Goal: Information Seeking & Learning: Learn about a topic

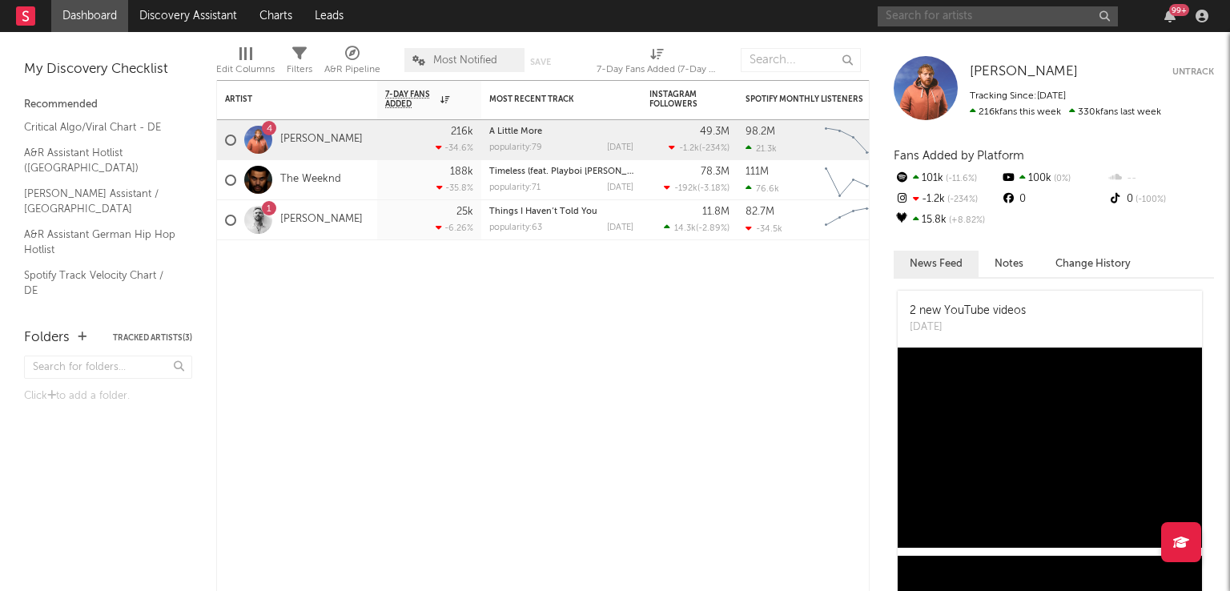
click at [946, 15] on input "text" at bounding box center [997, 16] width 240 height 20
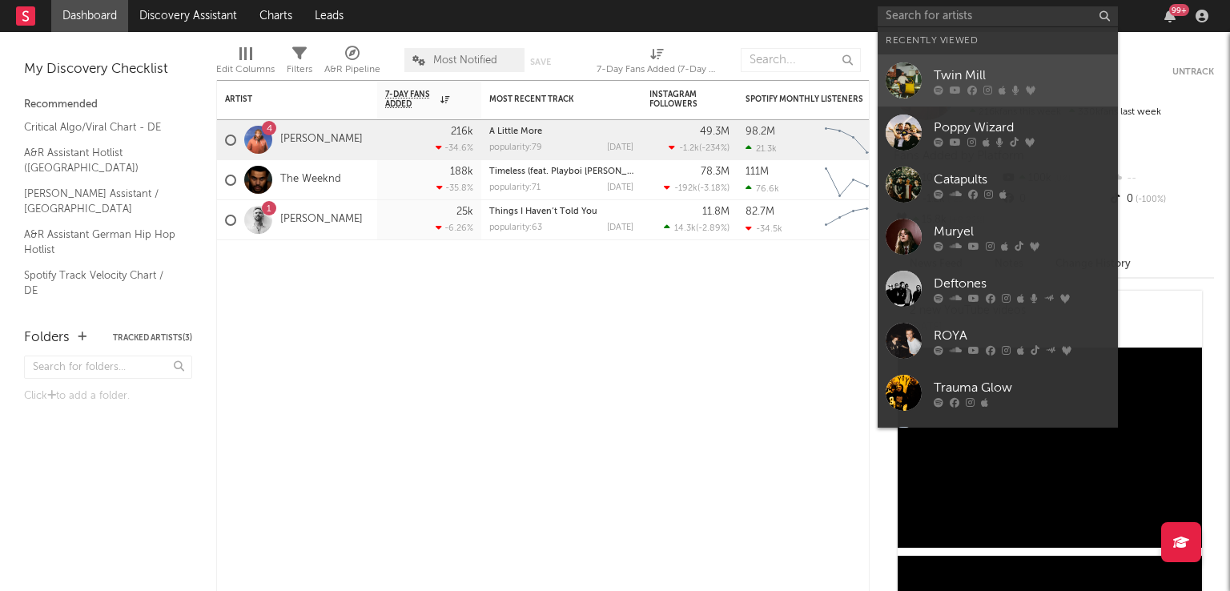
click at [920, 78] on div at bounding box center [903, 80] width 36 height 36
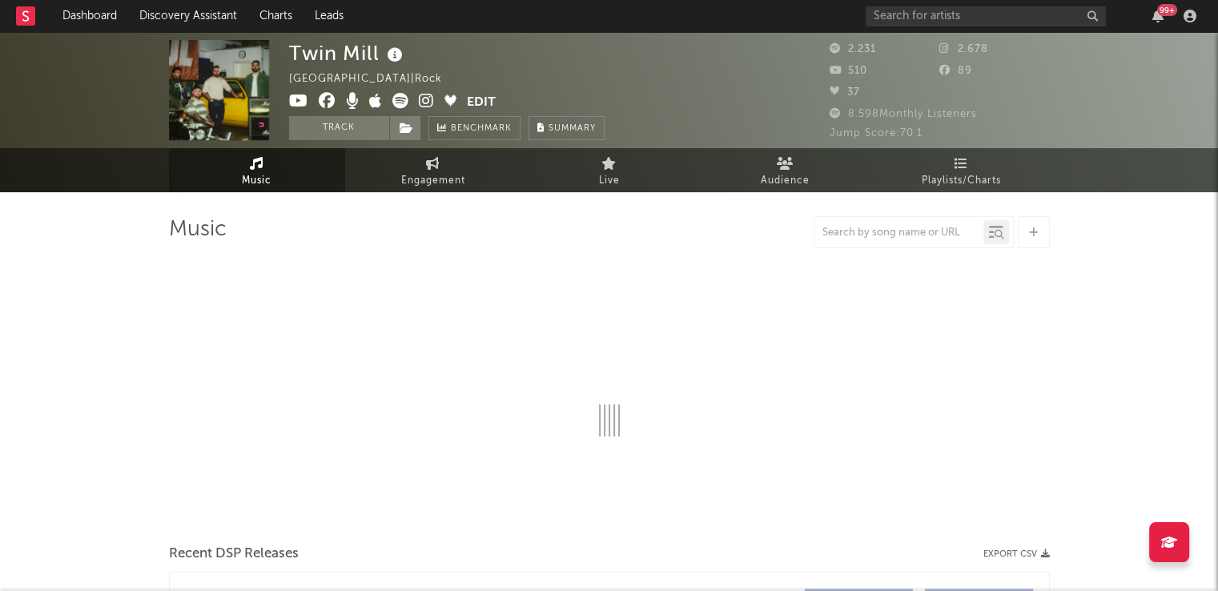
select select "6m"
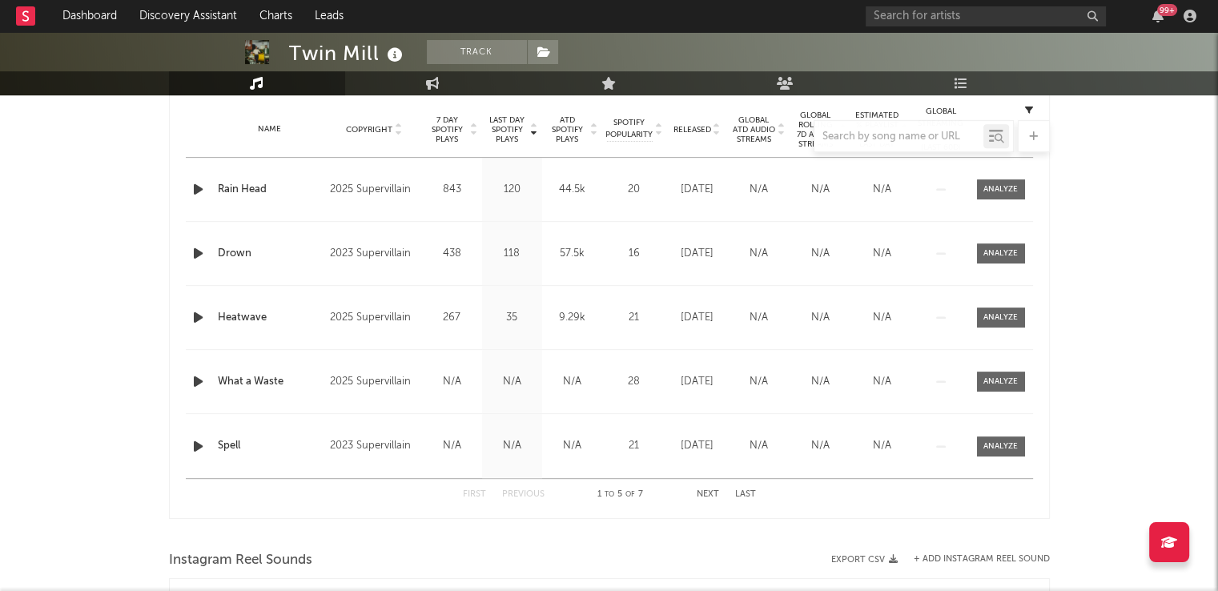
scroll to position [352, 0]
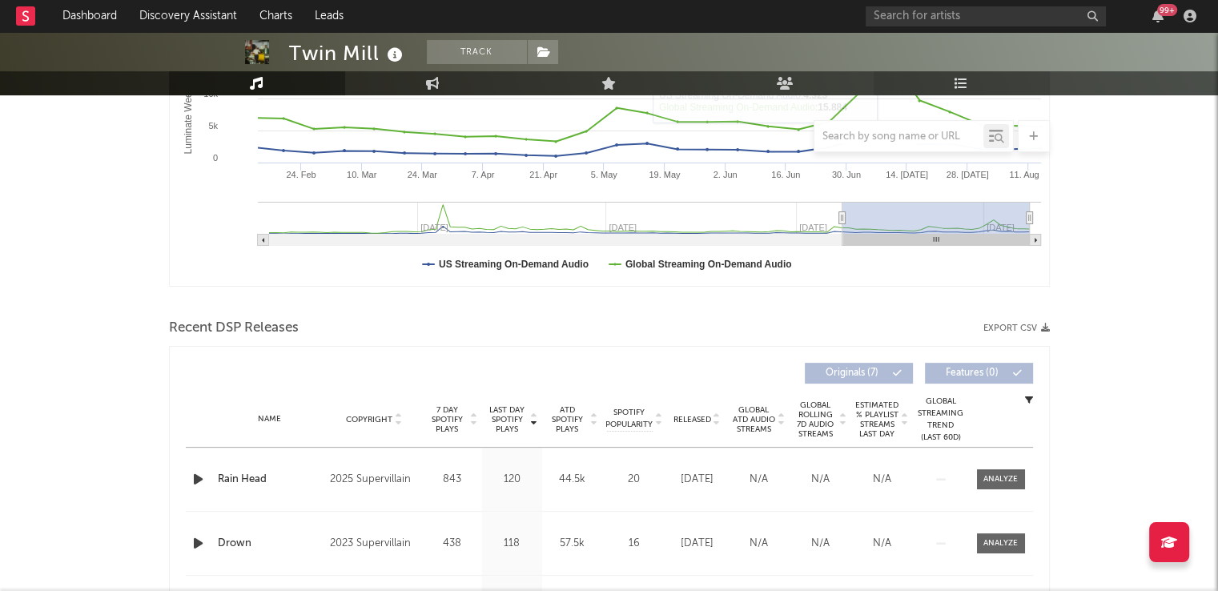
click at [952, 78] on link "Playlists/Charts" at bounding box center [961, 83] width 176 height 24
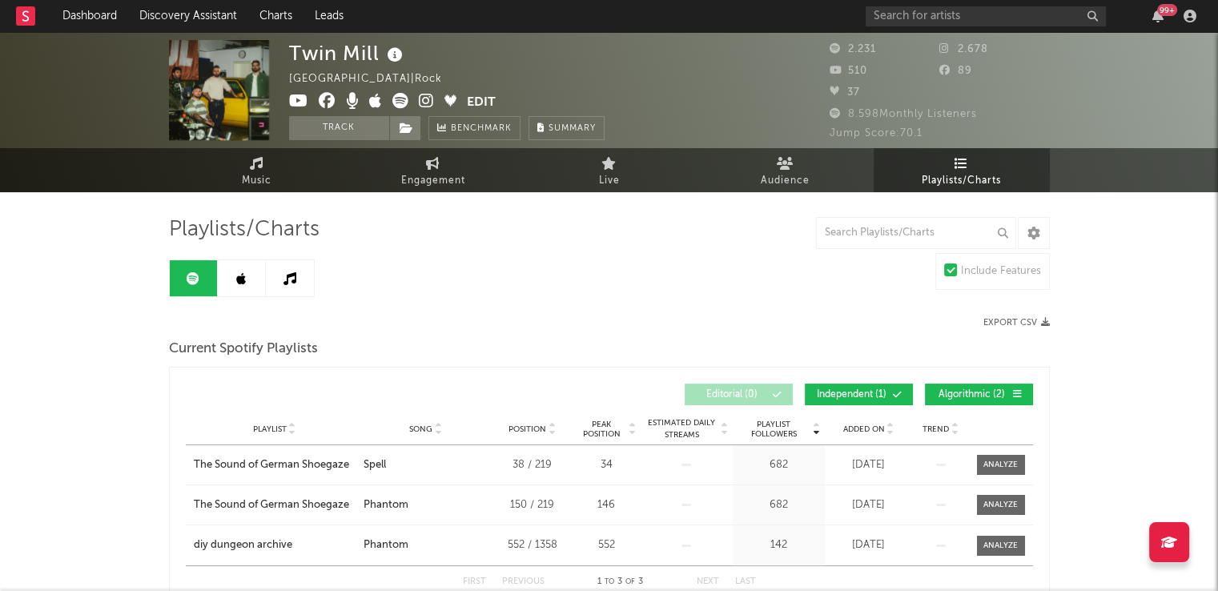
click at [232, 276] on link at bounding box center [242, 278] width 48 height 36
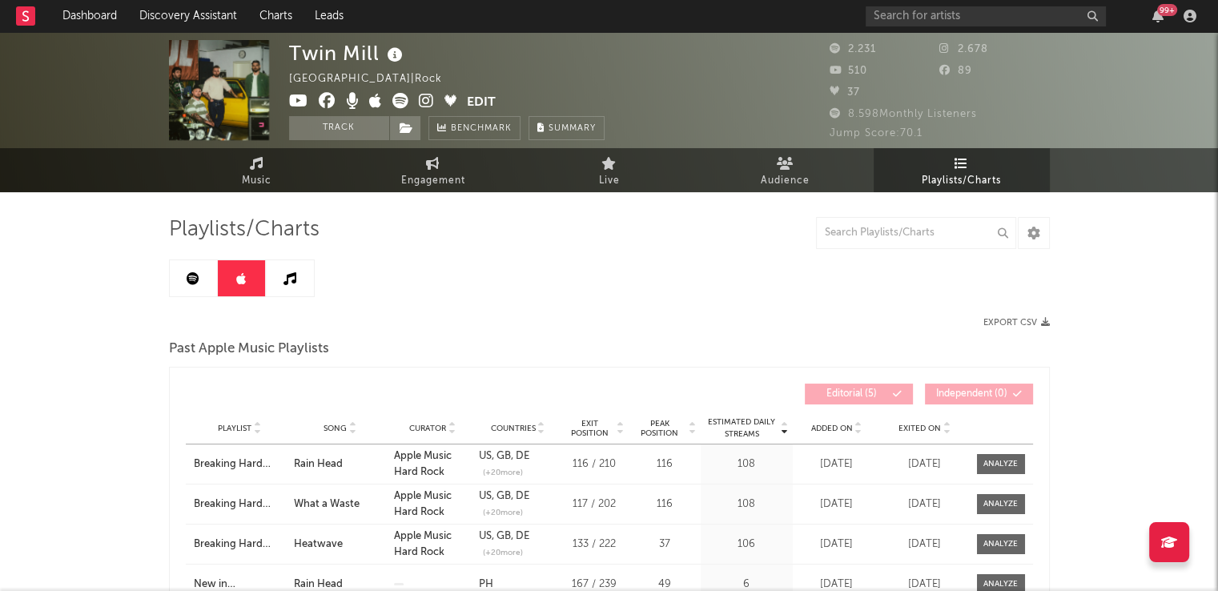
click at [270, 279] on link at bounding box center [290, 278] width 48 height 36
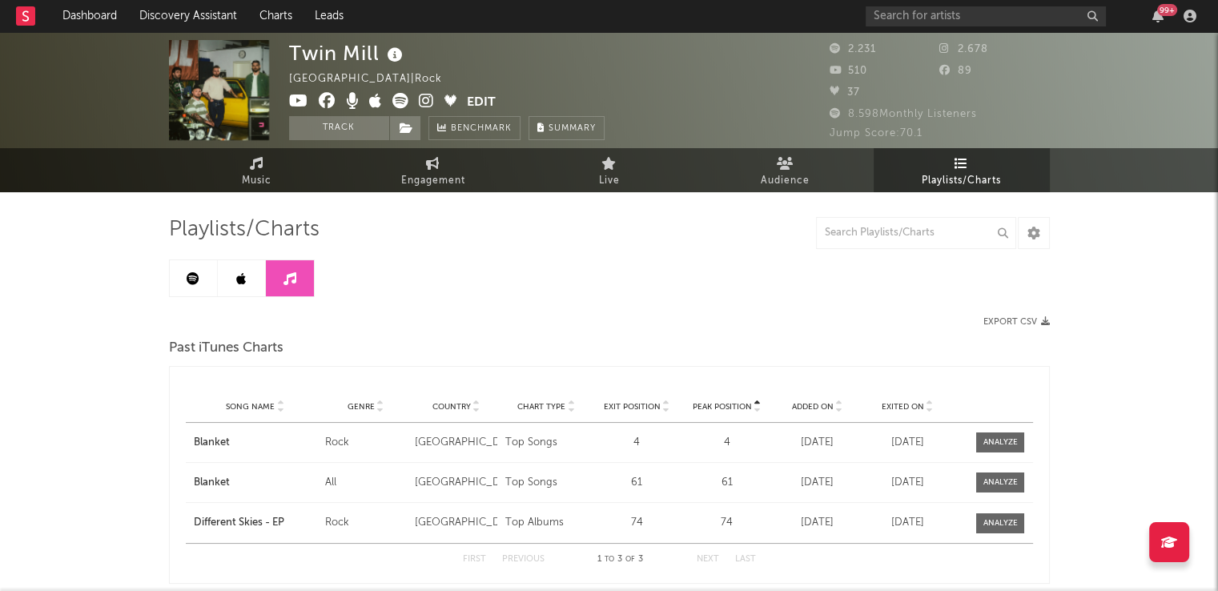
click at [195, 283] on icon at bounding box center [193, 278] width 13 height 13
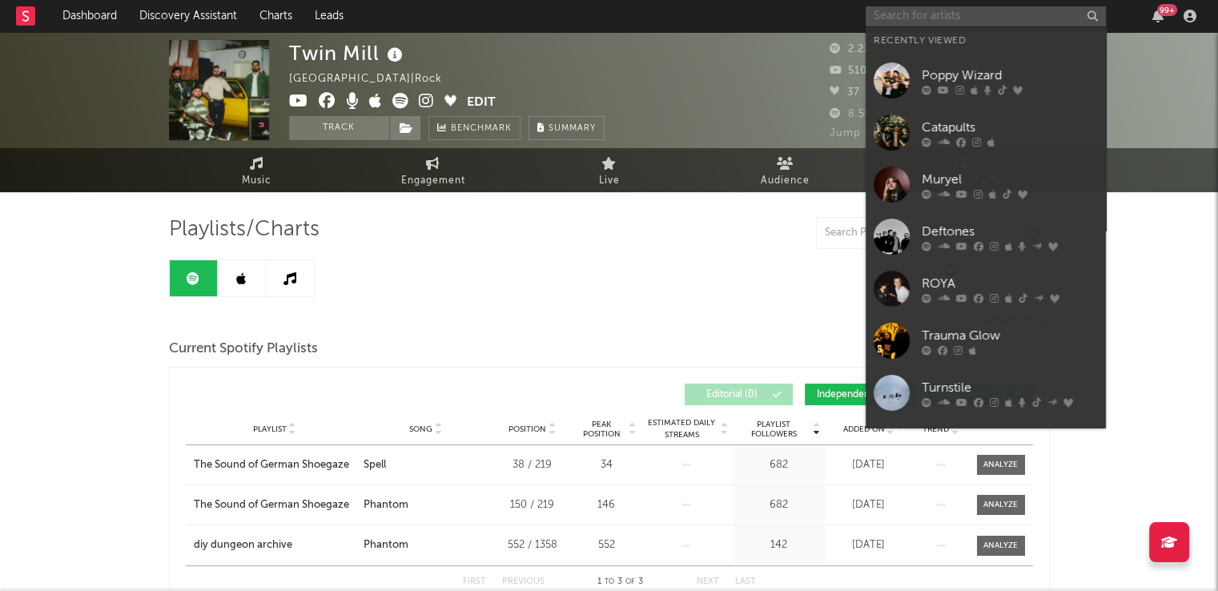
click at [893, 12] on input "text" at bounding box center [985, 16] width 240 height 20
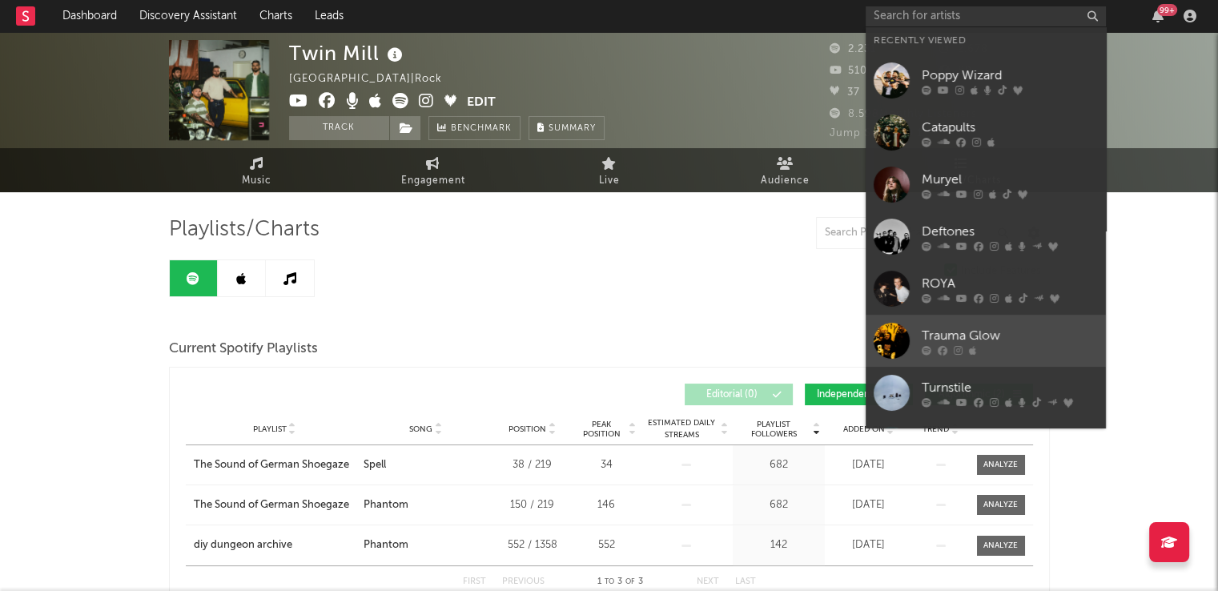
click at [895, 345] on div at bounding box center [891, 341] width 36 height 36
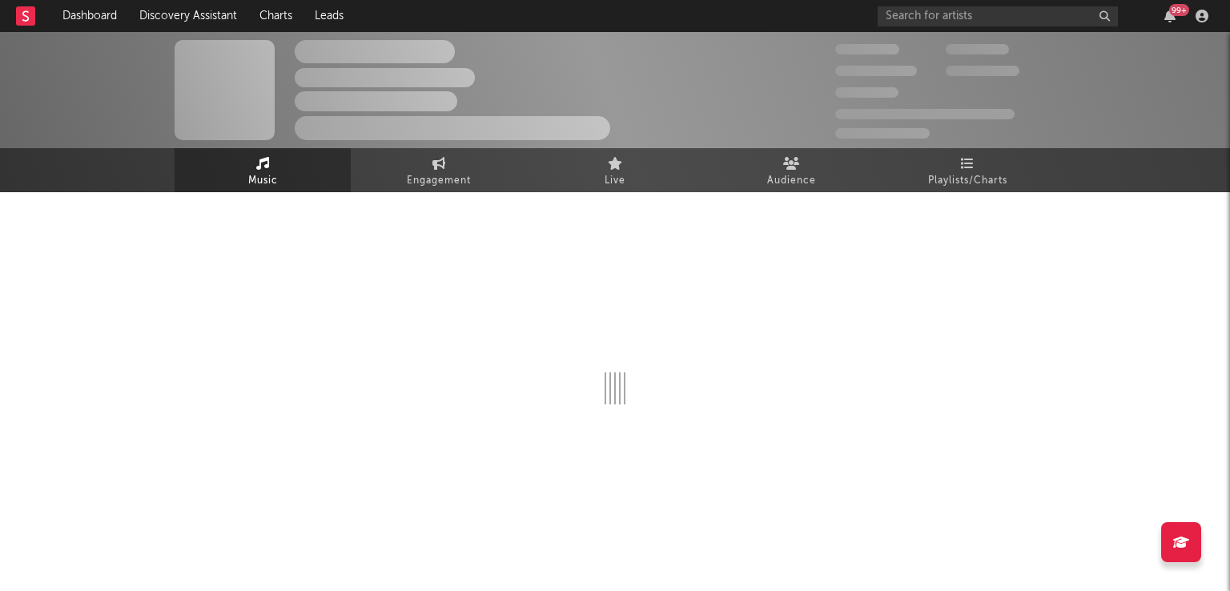
select select "6m"
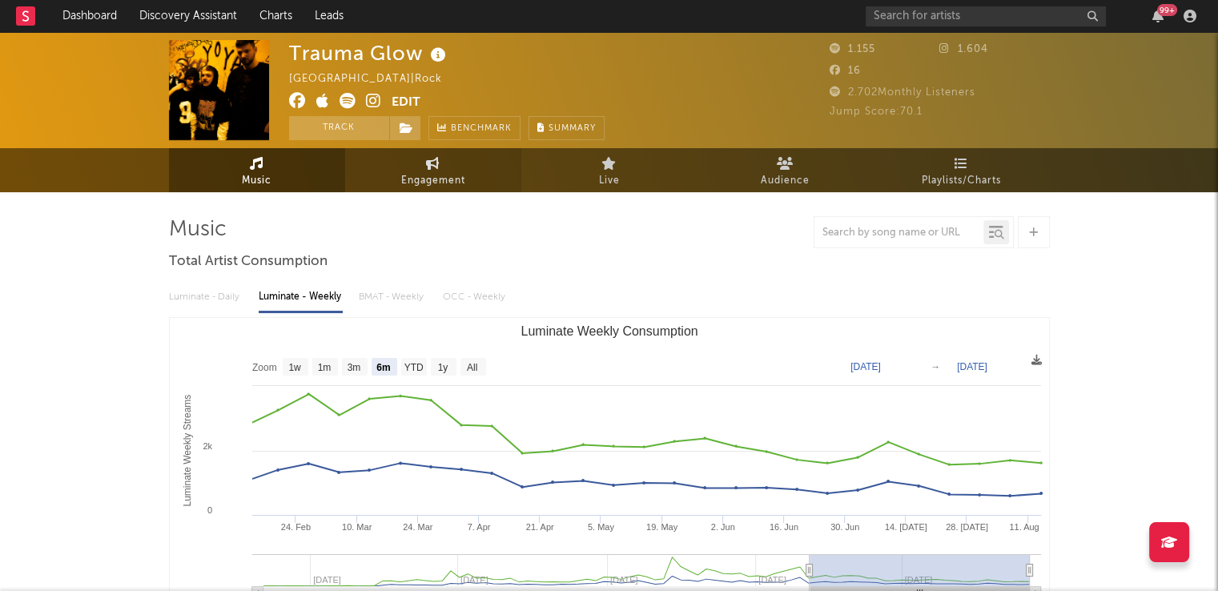
click at [418, 179] on span "Engagement" at bounding box center [433, 180] width 64 height 19
select select "1w"
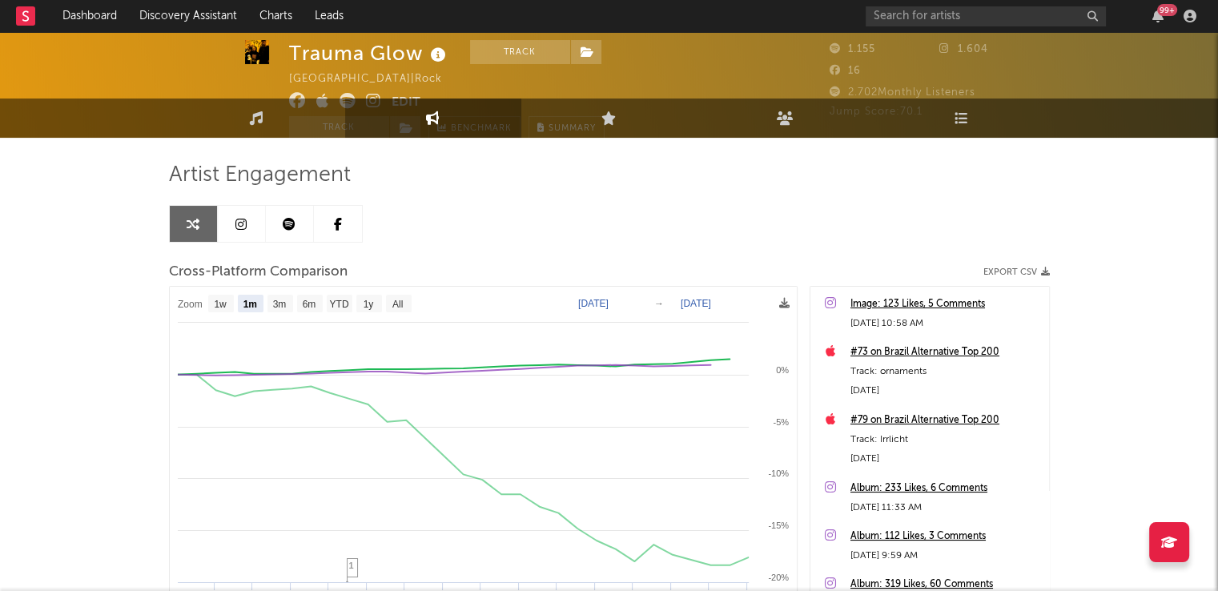
scroll to position [160, 0]
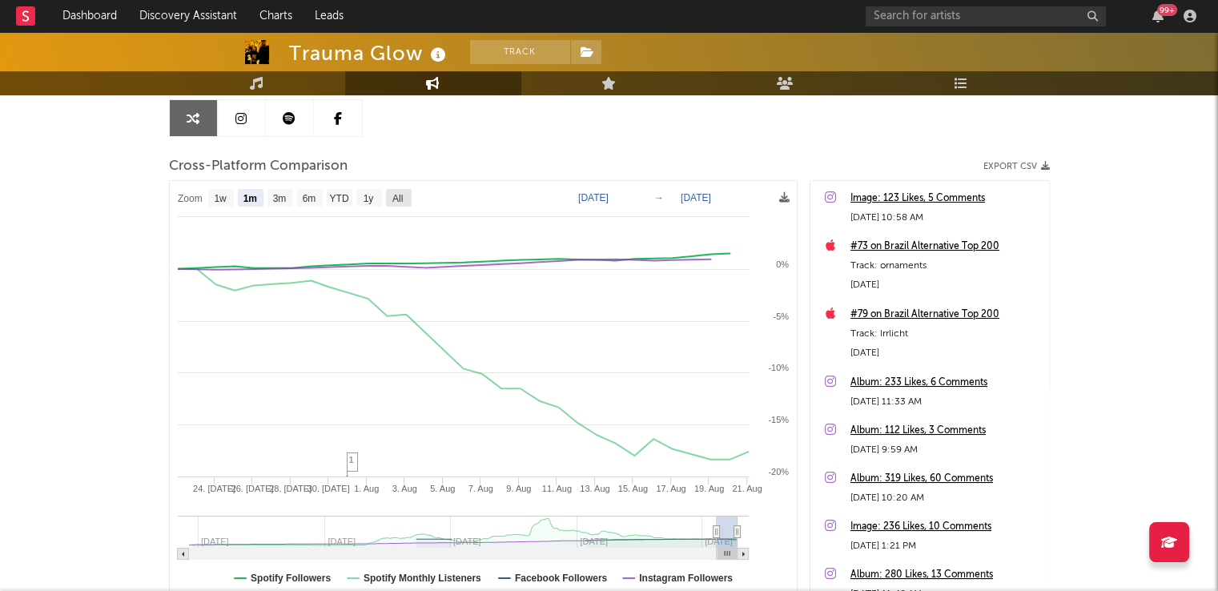
click at [400, 197] on text "All" at bounding box center [396, 198] width 10 height 11
select select "All"
type input "[DATE]"
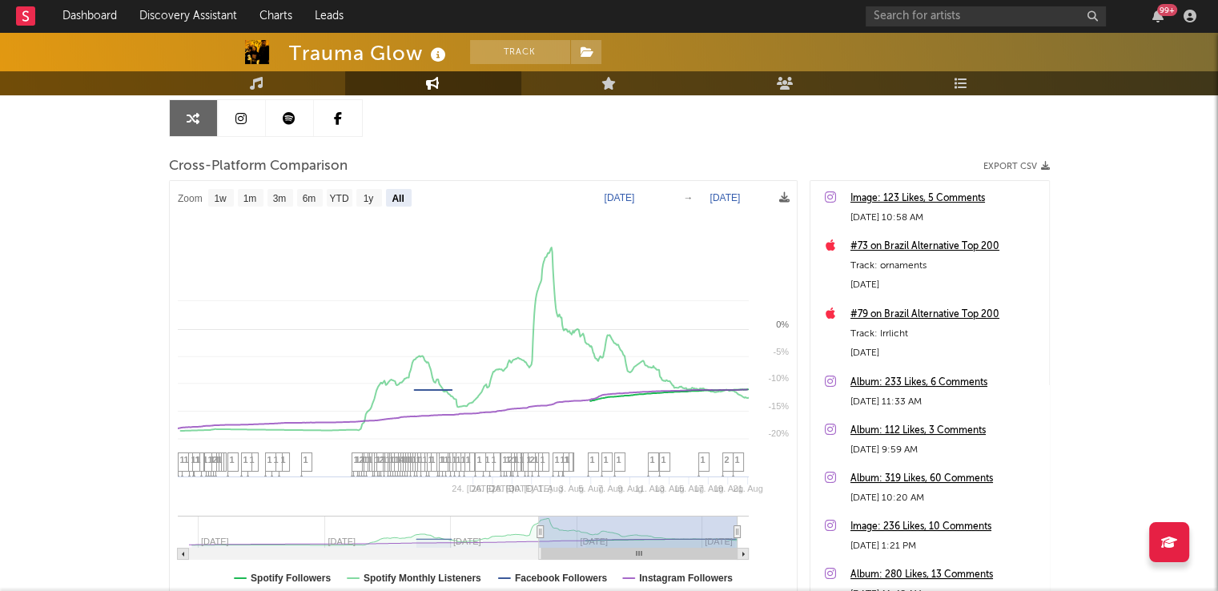
select select "All"
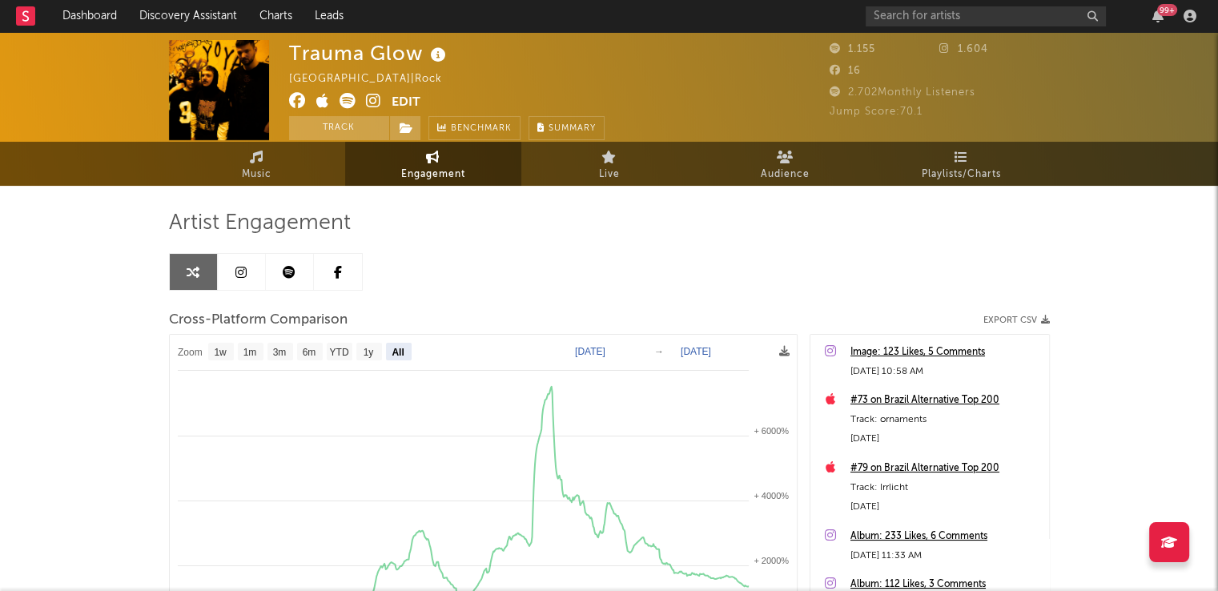
scroll to position [0, 0]
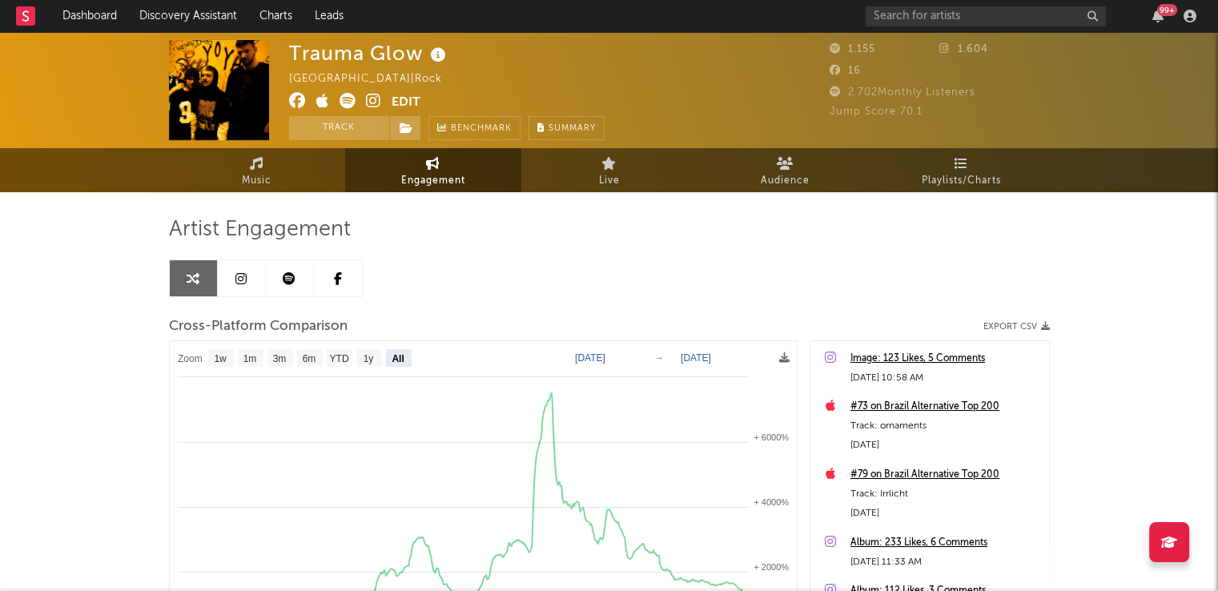
click at [240, 282] on icon at bounding box center [240, 278] width 11 height 13
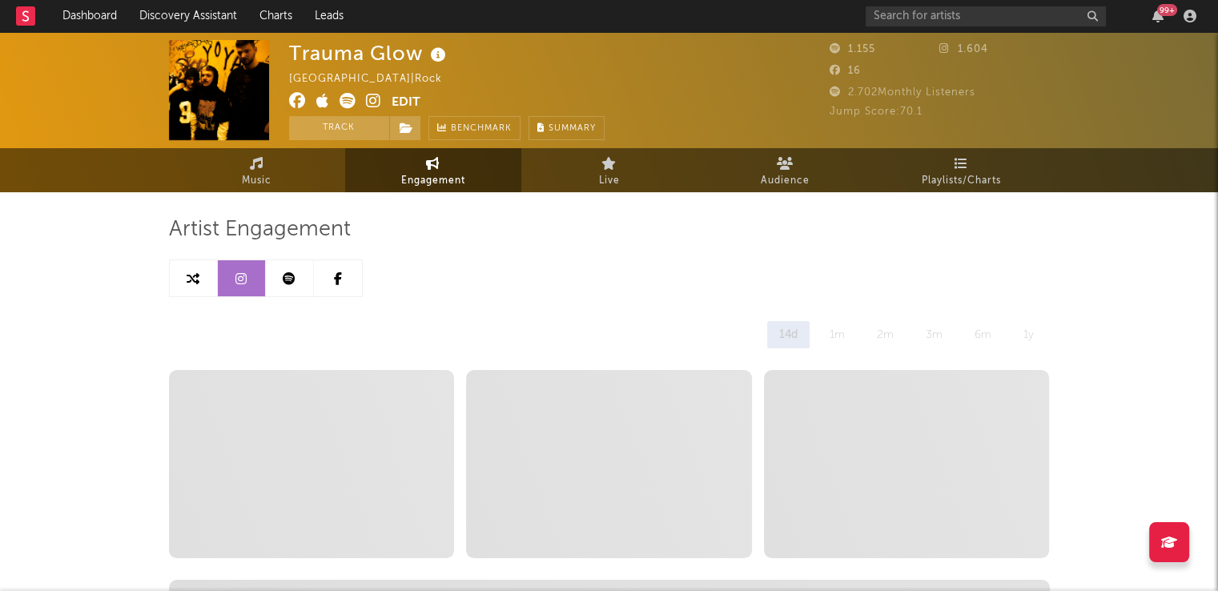
click at [301, 273] on link at bounding box center [290, 278] width 48 height 36
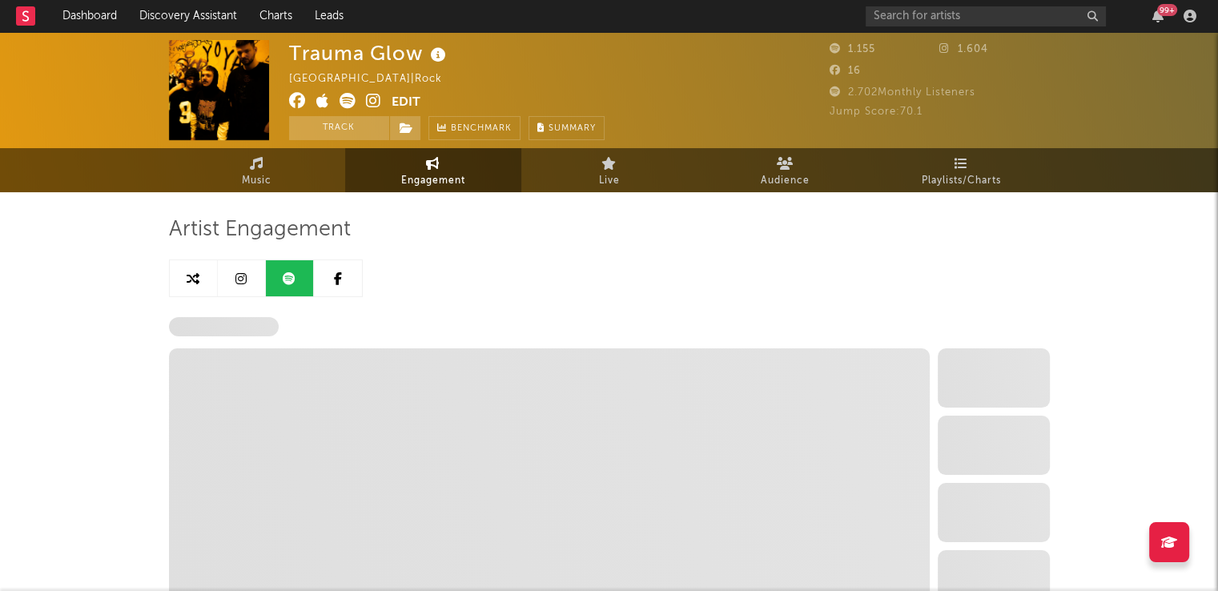
select select "6m"
select select "1w"
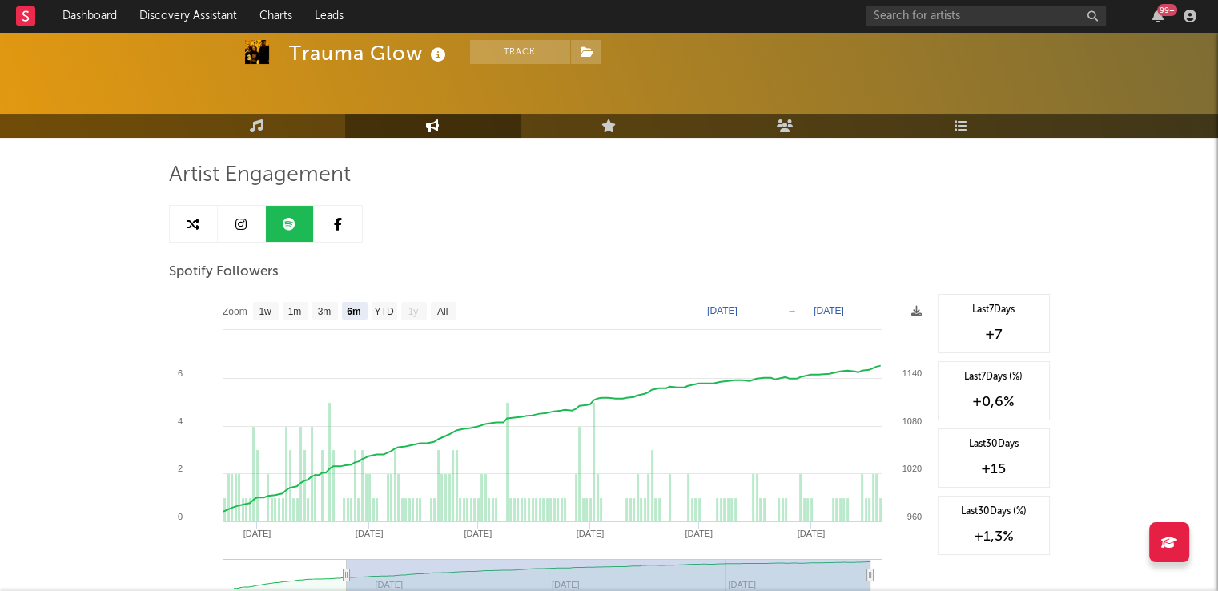
scroll to position [80, 0]
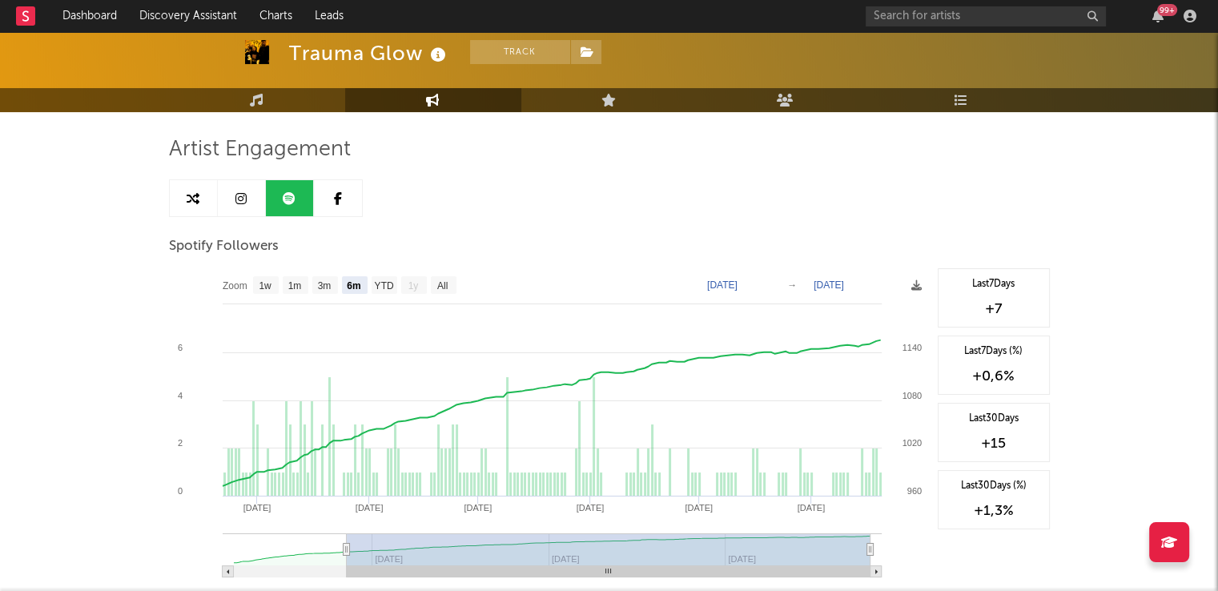
click at [250, 196] on link at bounding box center [242, 198] width 48 height 36
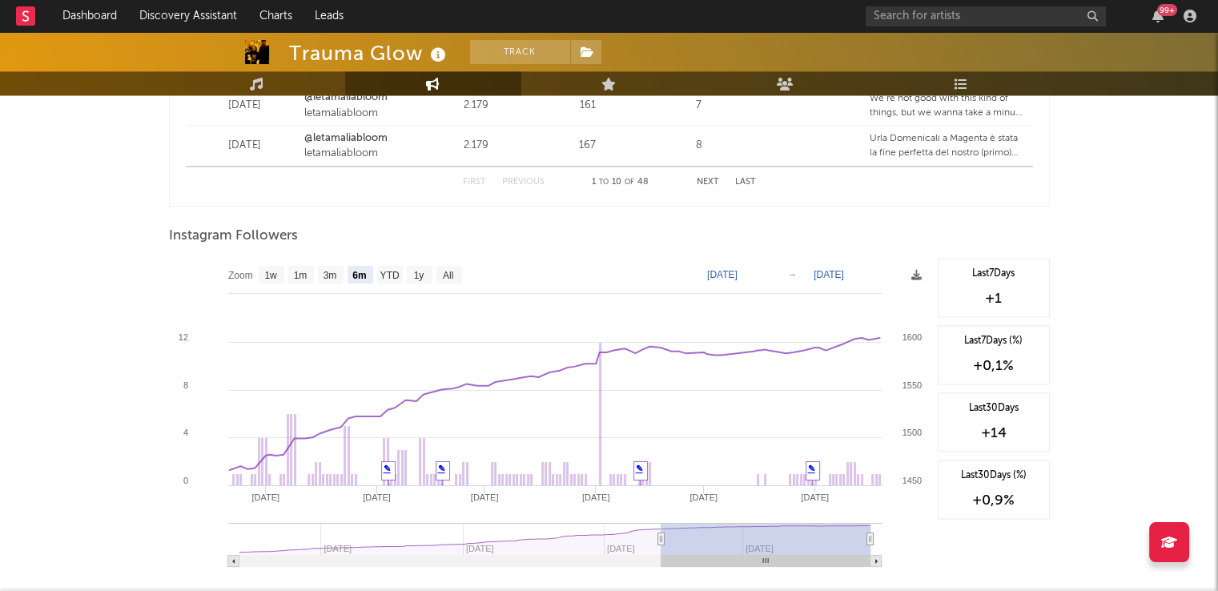
scroll to position [2408, 0]
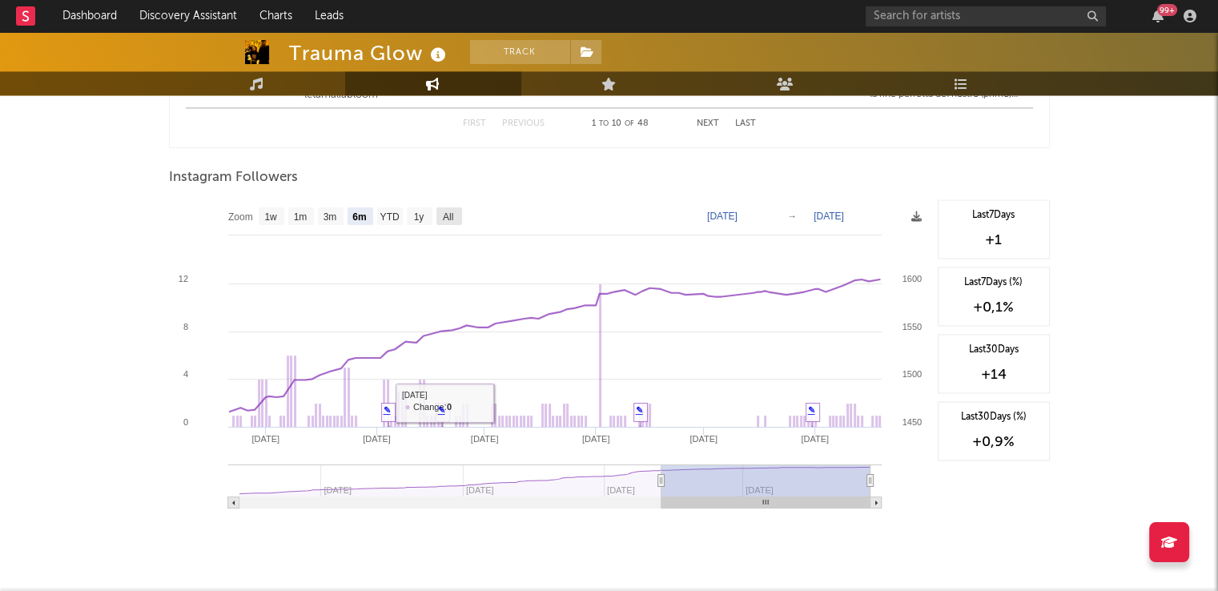
click at [452, 222] on text "All" at bounding box center [447, 216] width 10 height 11
select select "All"
type input "[DATE]"
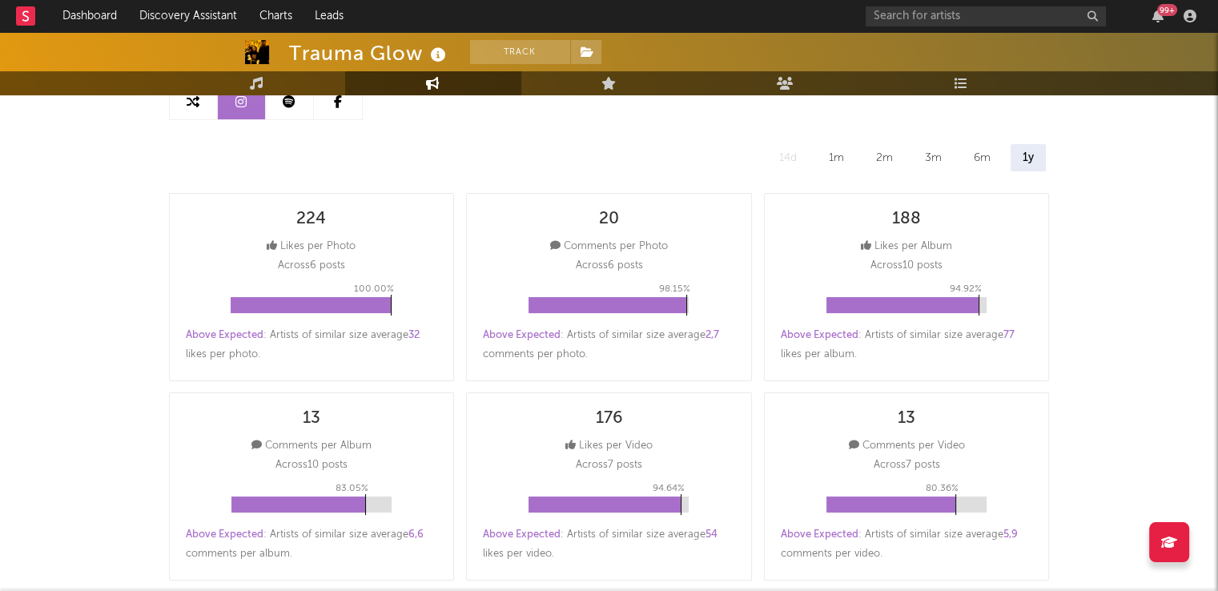
scroll to position [0, 0]
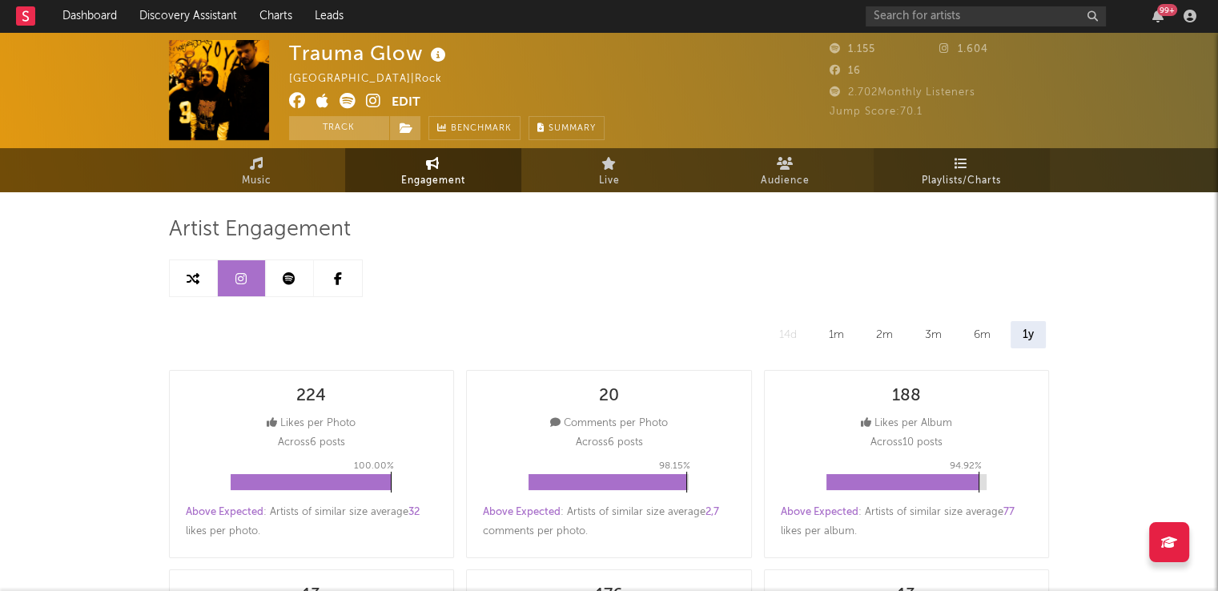
click at [952, 172] on span "Playlists/Charts" at bounding box center [960, 180] width 79 height 19
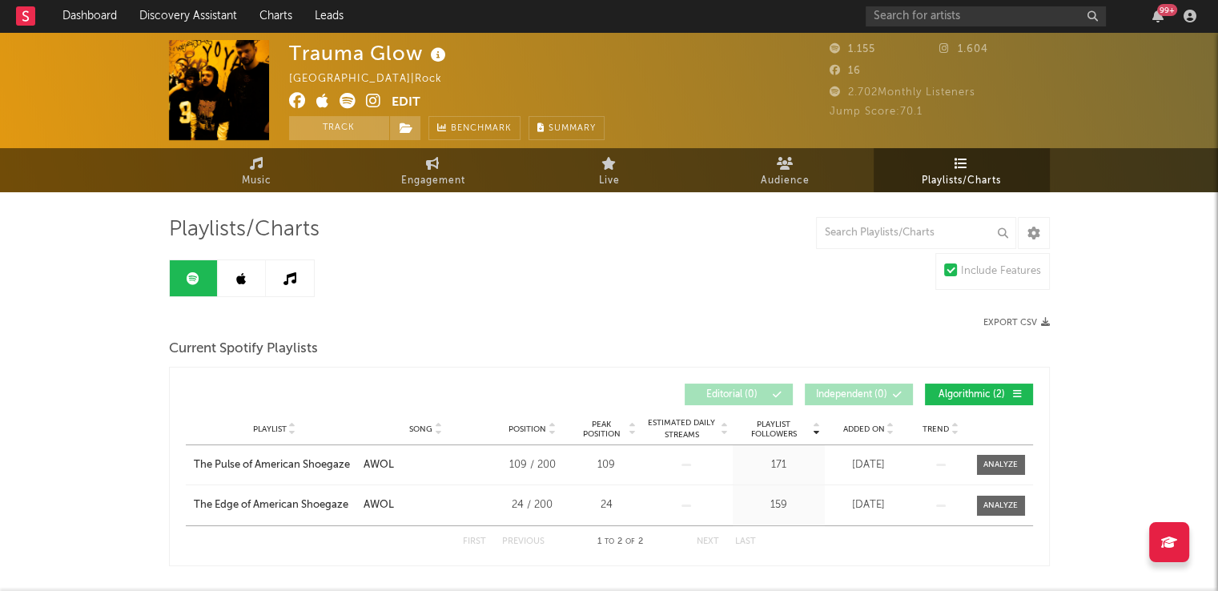
click at [250, 279] on link at bounding box center [242, 278] width 48 height 36
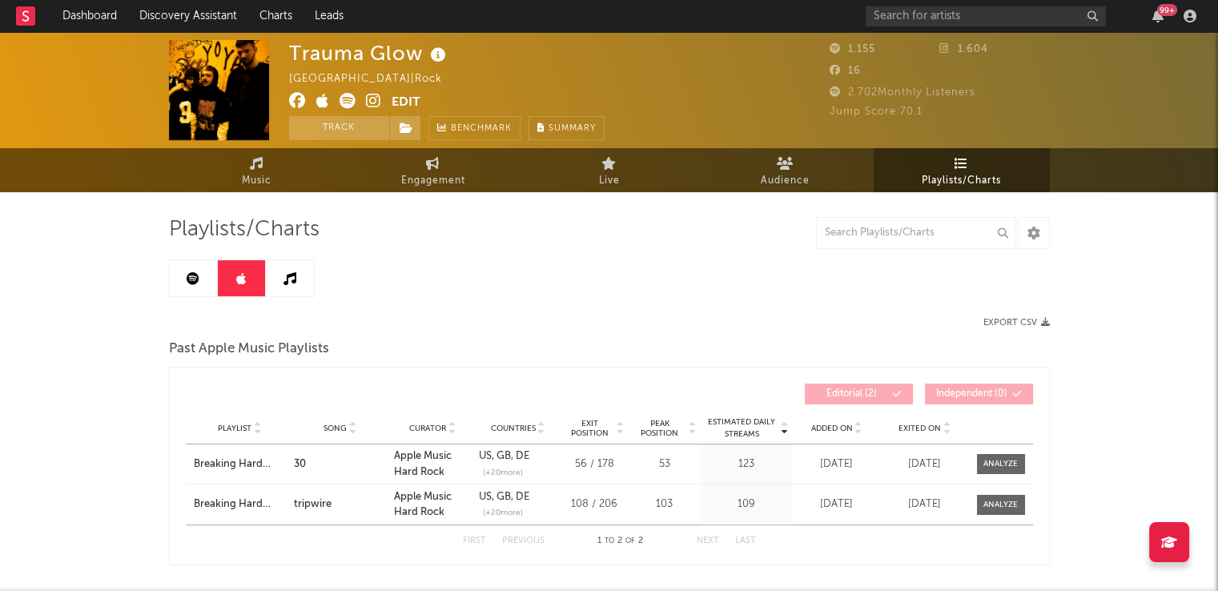
click at [199, 260] on link at bounding box center [194, 278] width 48 height 36
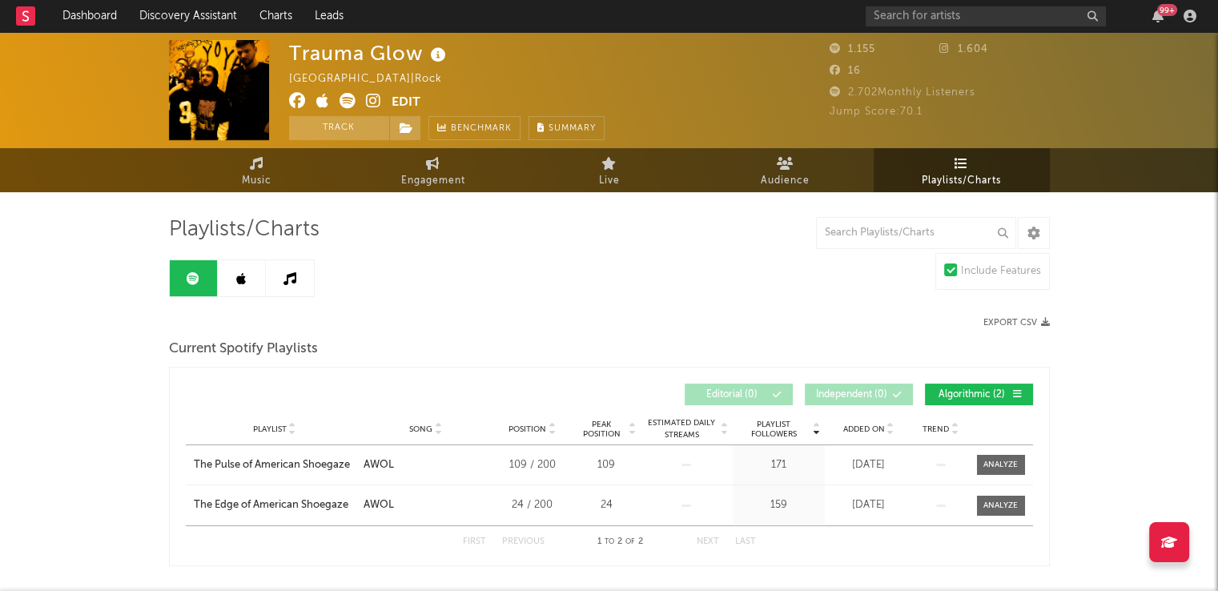
click at [299, 279] on link at bounding box center [290, 278] width 48 height 36
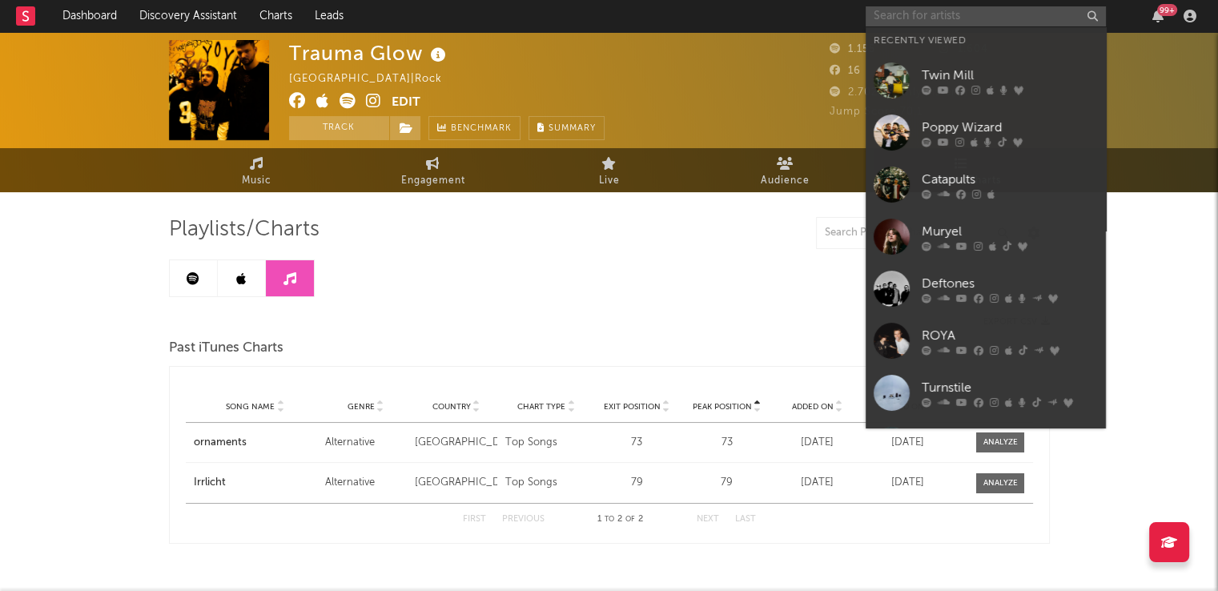
click at [893, 6] on input "text" at bounding box center [985, 16] width 240 height 20
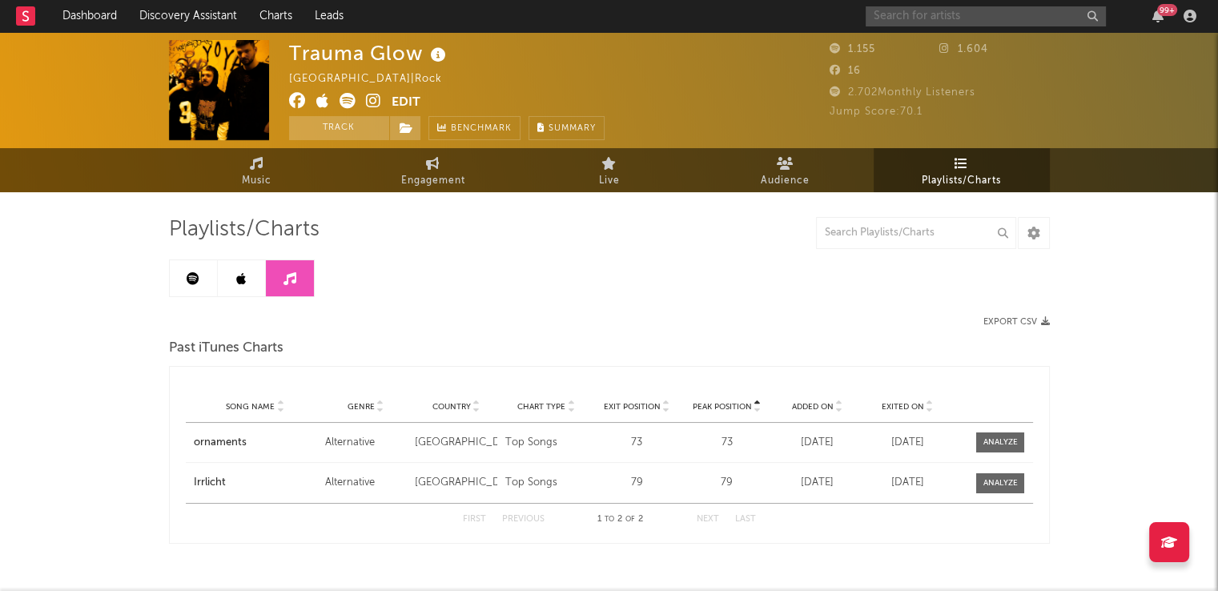
click at [904, 21] on input "text" at bounding box center [985, 16] width 240 height 20
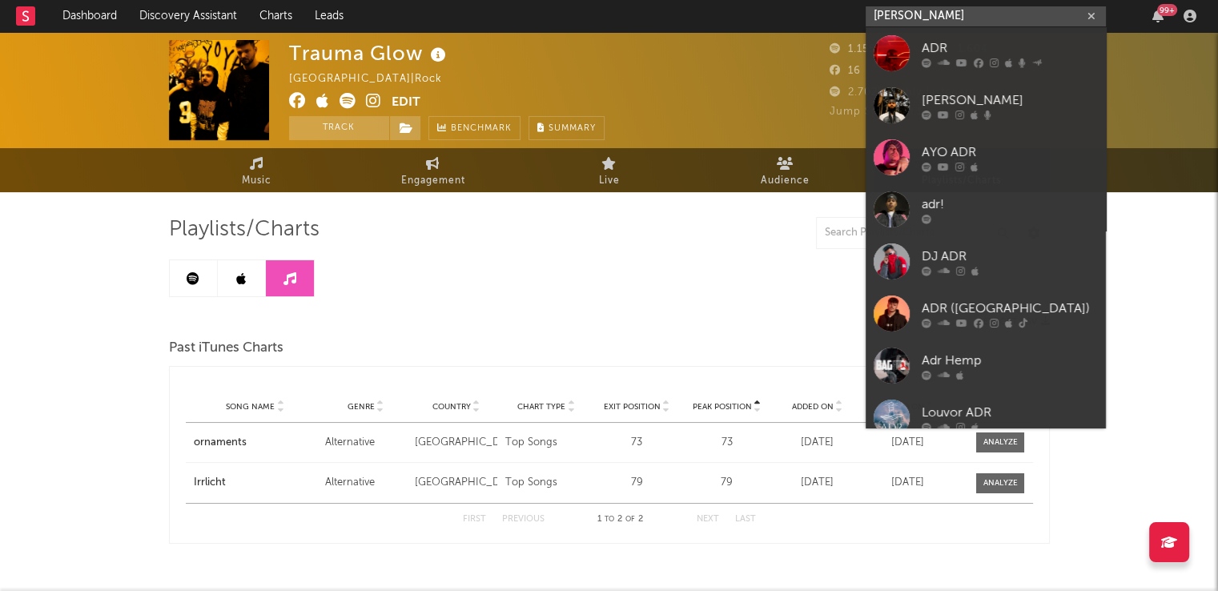
click at [920, 23] on input "[PERSON_NAME]" at bounding box center [985, 16] width 240 height 20
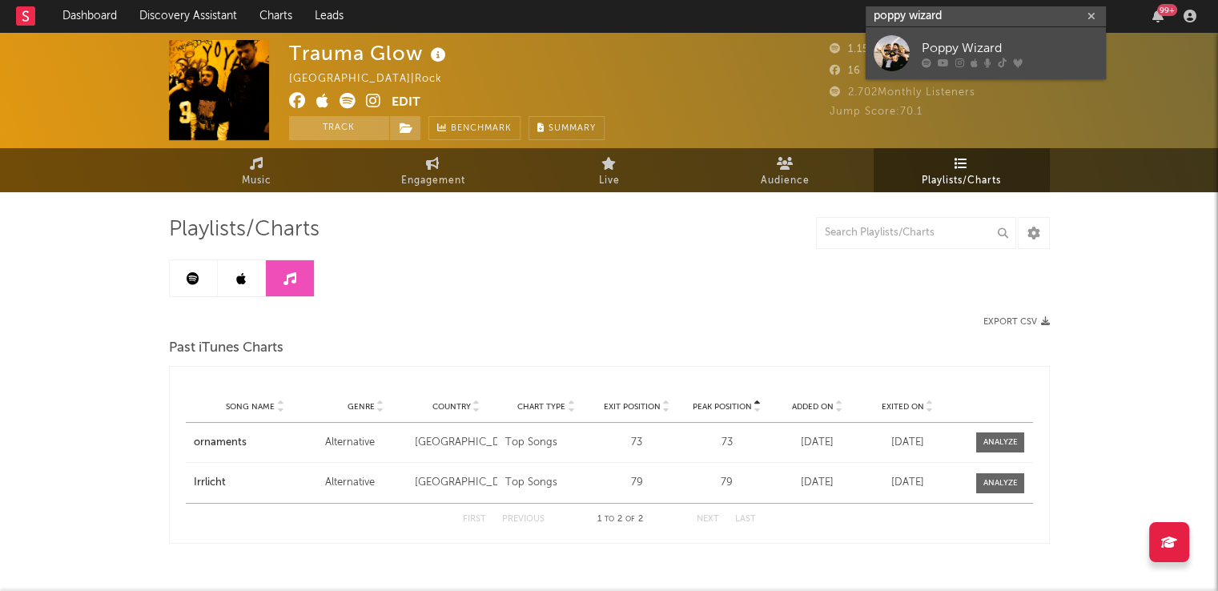
type input "poppy wizard"
click at [888, 42] on div at bounding box center [891, 53] width 36 height 36
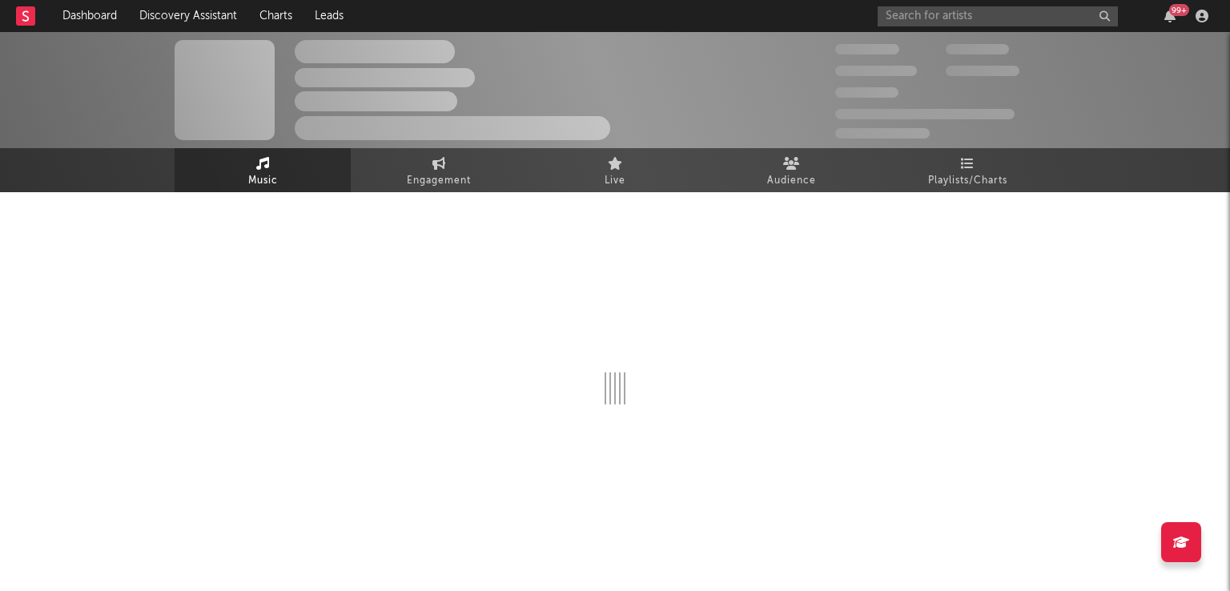
select select "6m"
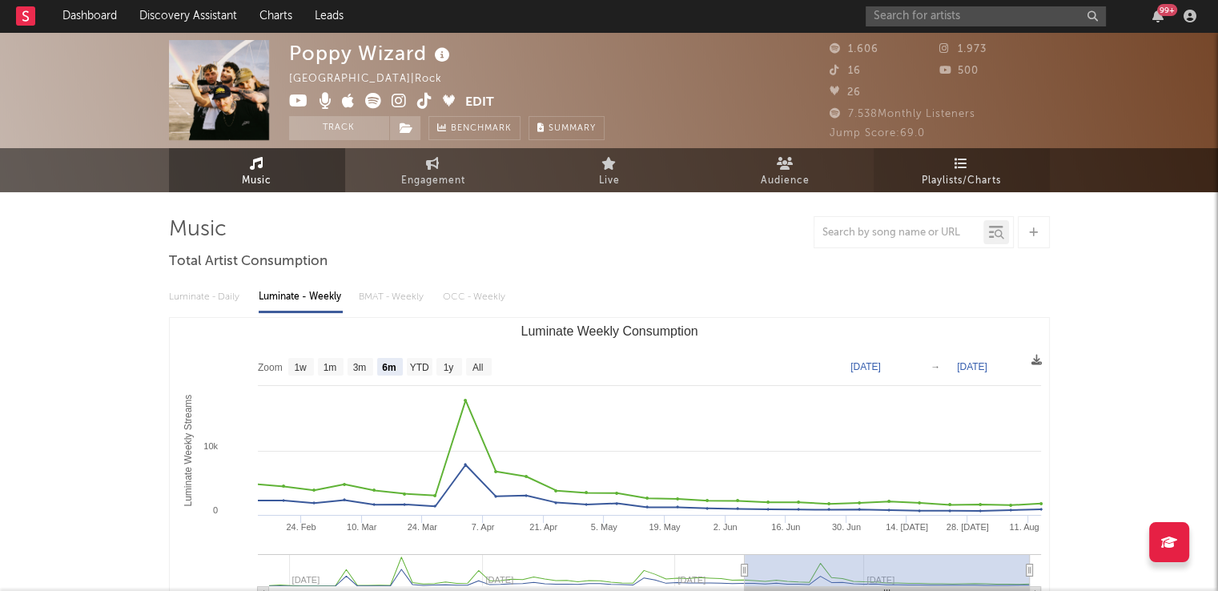
click at [960, 164] on icon at bounding box center [961, 163] width 14 height 13
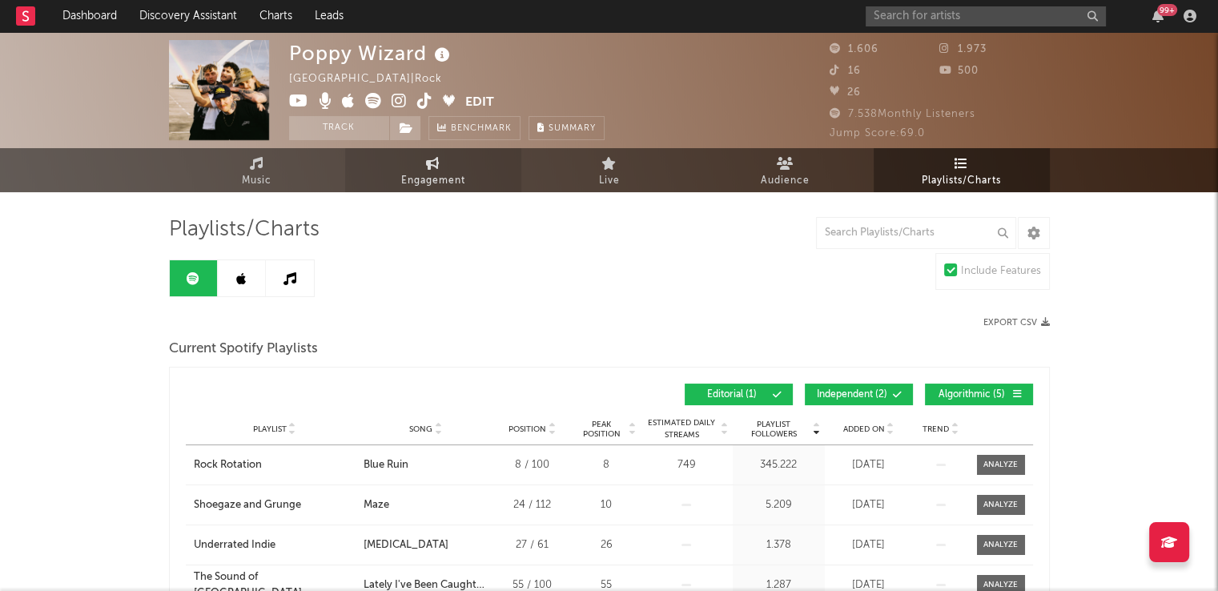
click at [428, 167] on icon at bounding box center [433, 163] width 14 height 13
select select "1w"
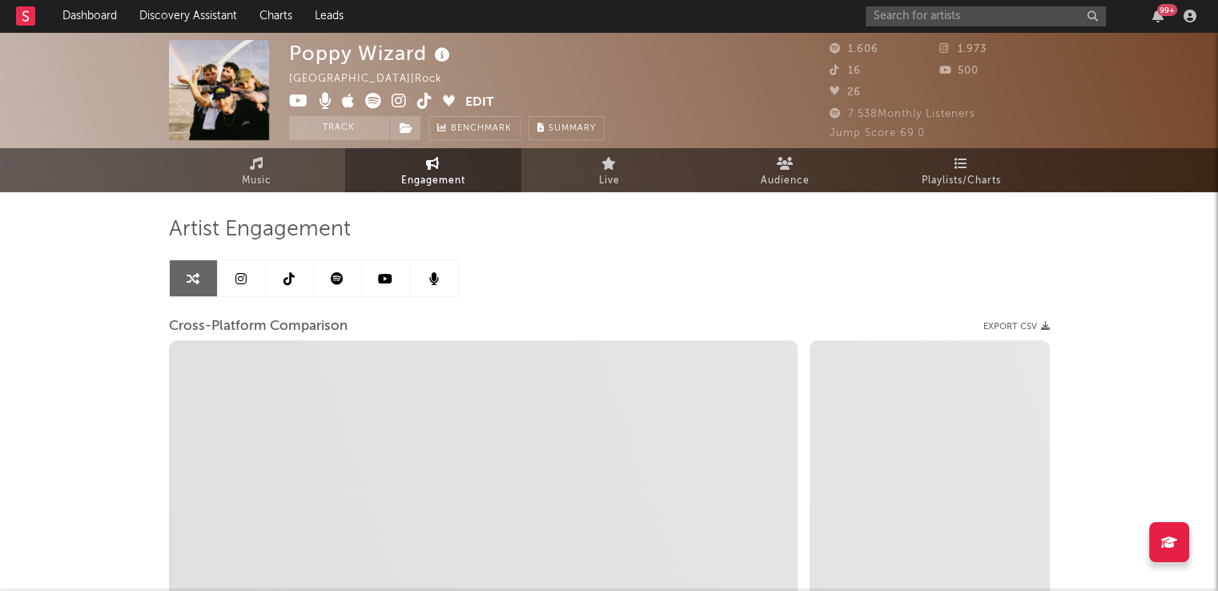
click at [319, 271] on link at bounding box center [338, 278] width 48 height 36
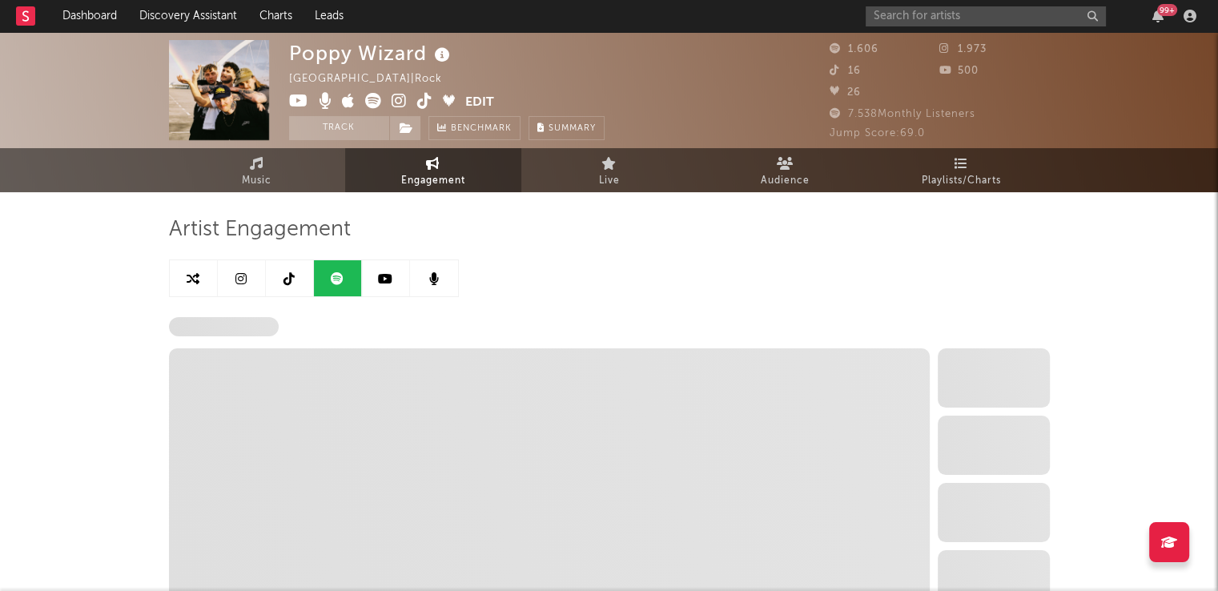
select select "6m"
select select "1w"
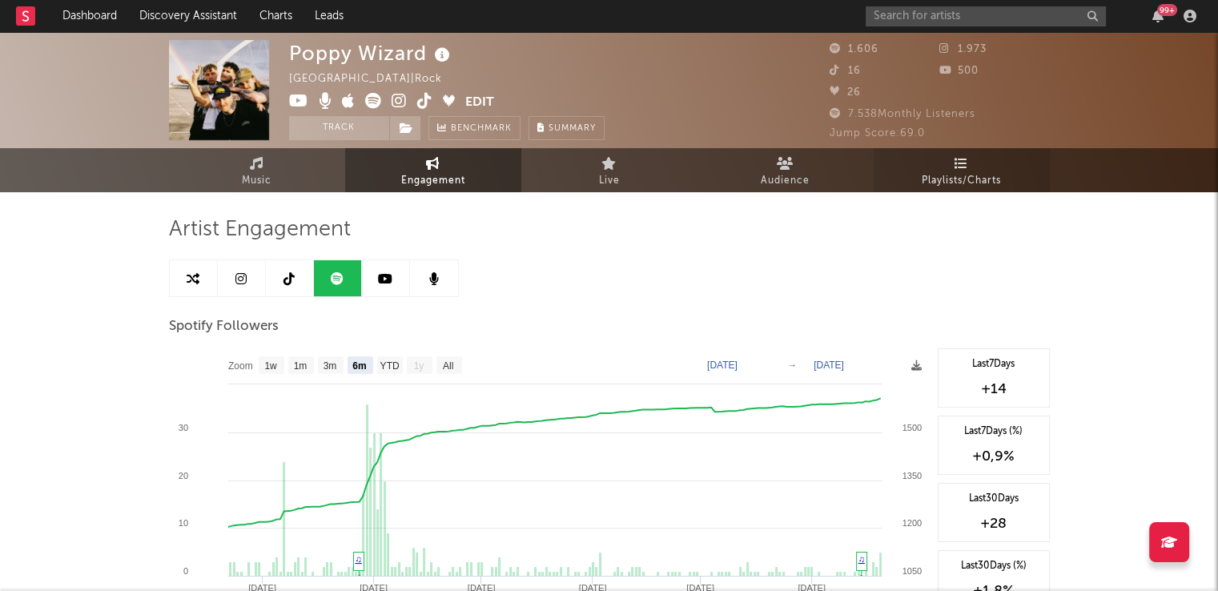
click at [965, 167] on icon at bounding box center [961, 163] width 14 height 13
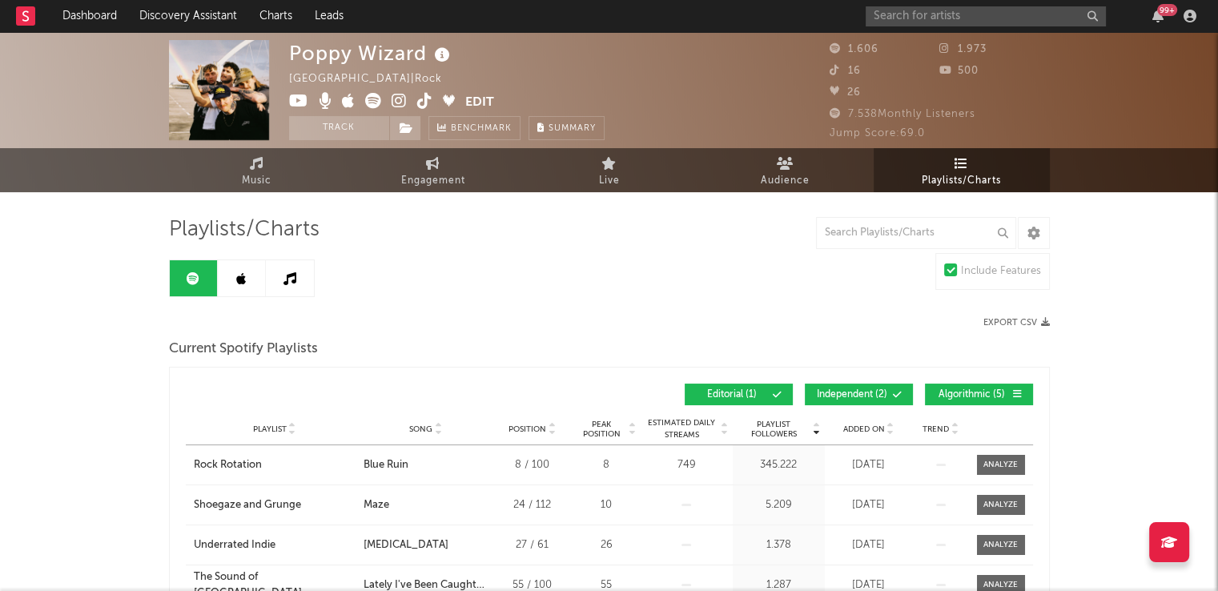
click at [279, 263] on link at bounding box center [290, 278] width 48 height 36
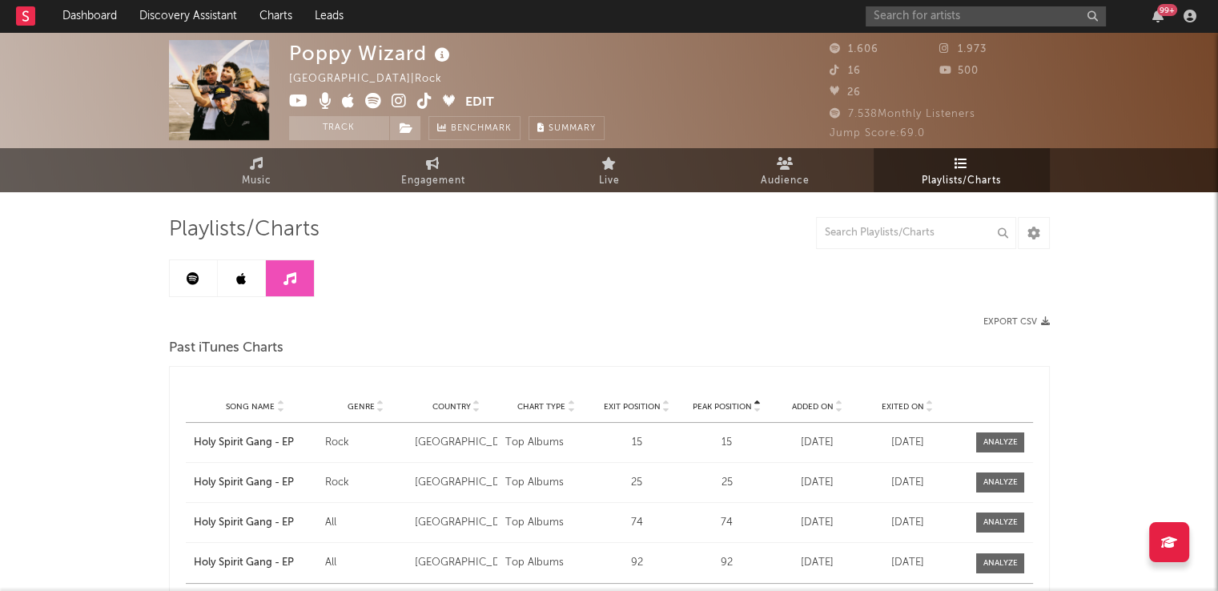
click at [240, 273] on icon at bounding box center [241, 278] width 10 height 13
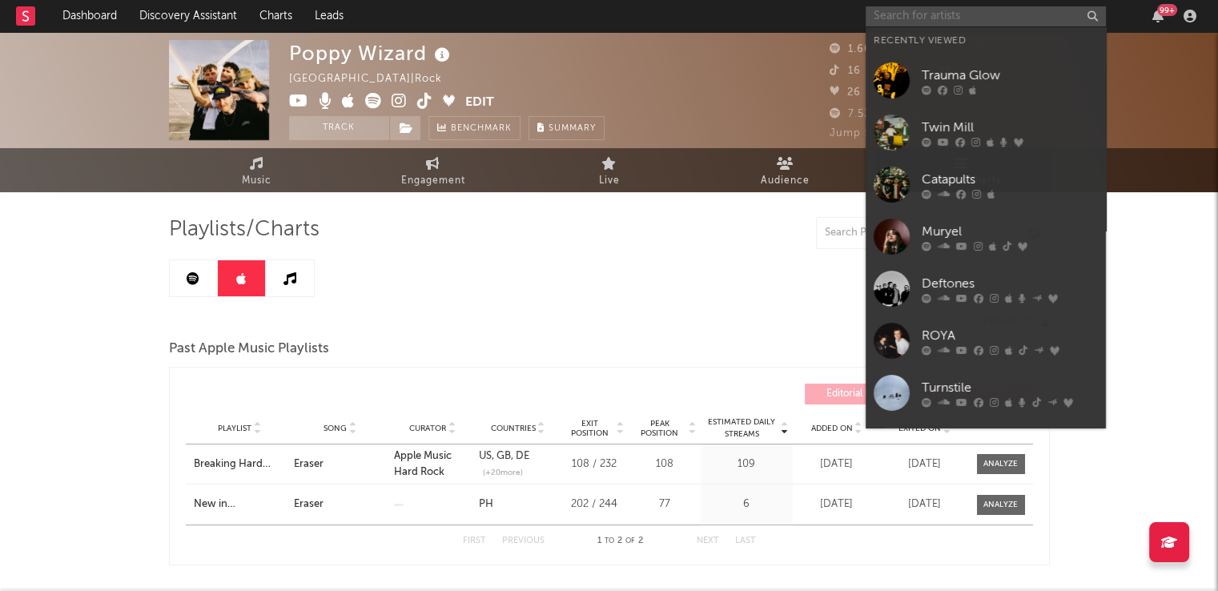
click at [935, 21] on input "text" at bounding box center [985, 16] width 240 height 20
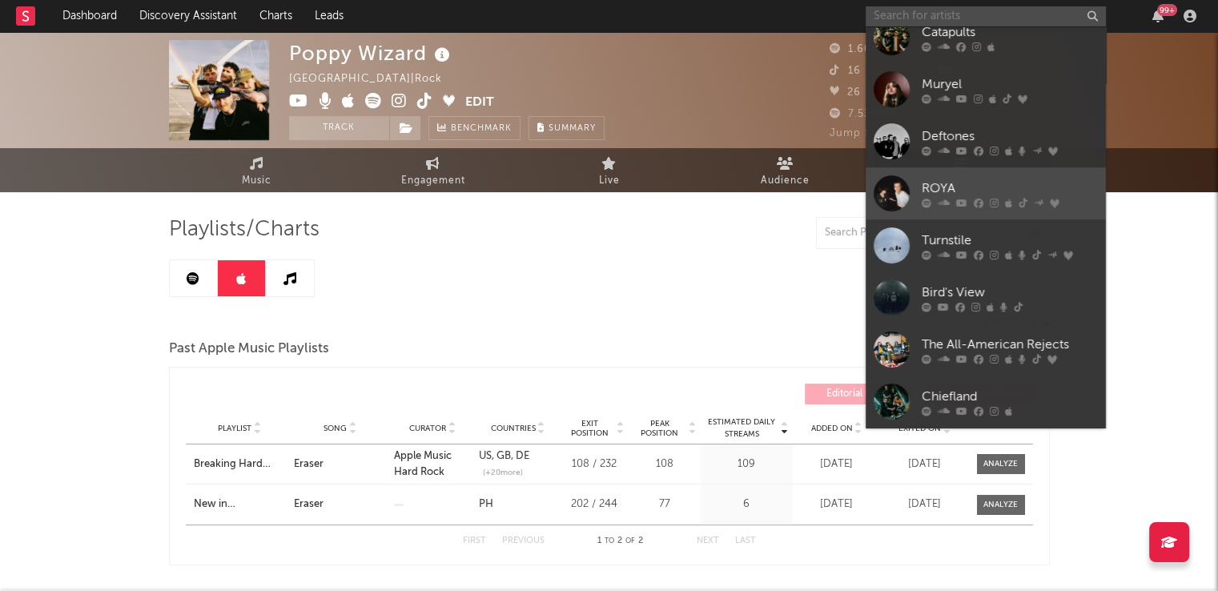
scroll to position [67, 0]
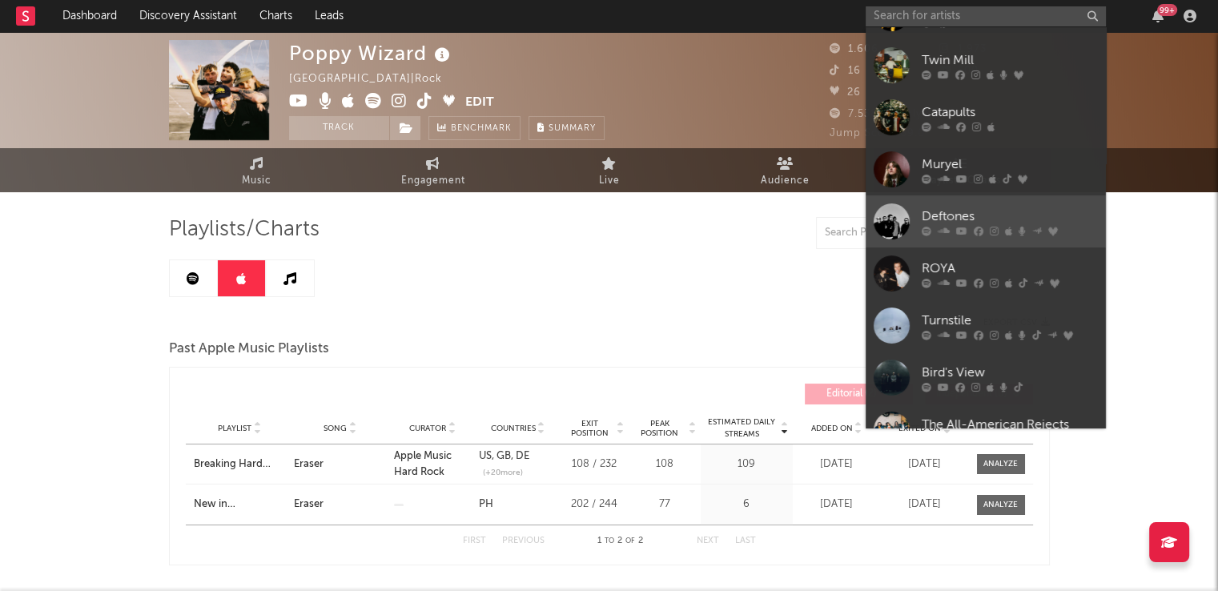
click at [906, 204] on div at bounding box center [891, 221] width 36 height 36
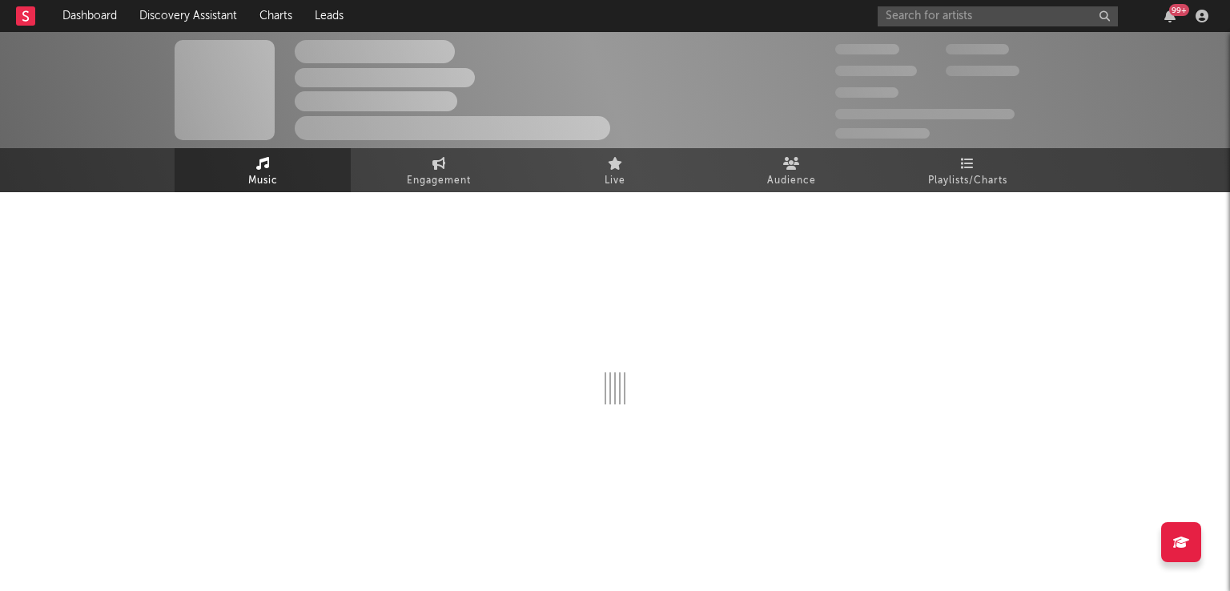
select select "6m"
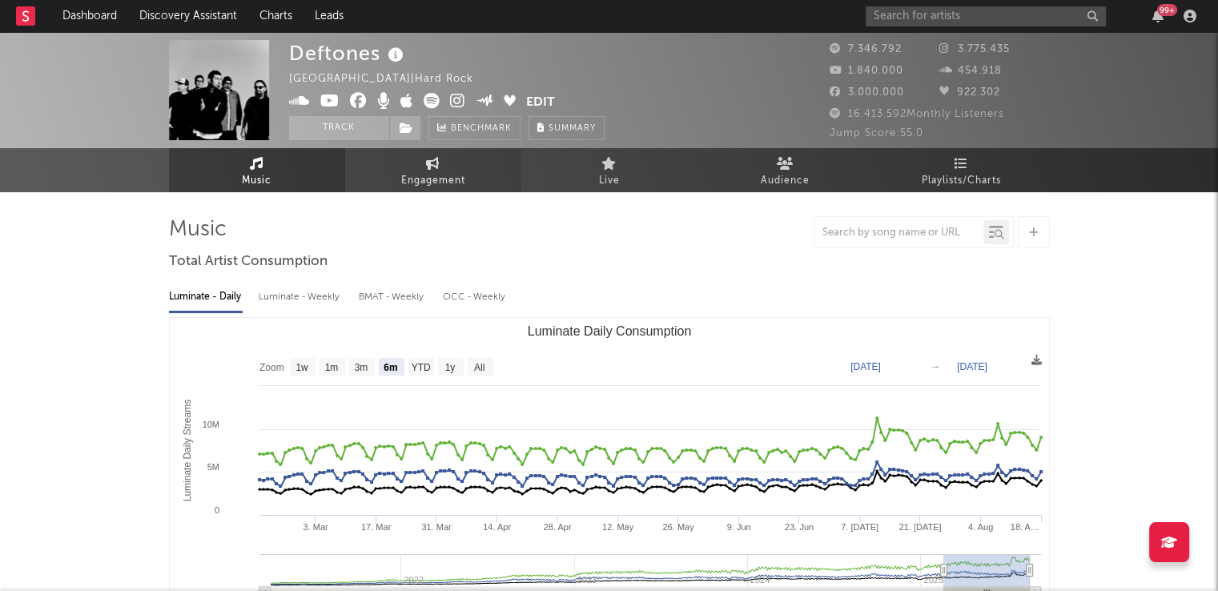
click at [423, 167] on link "Engagement" at bounding box center [433, 170] width 176 height 44
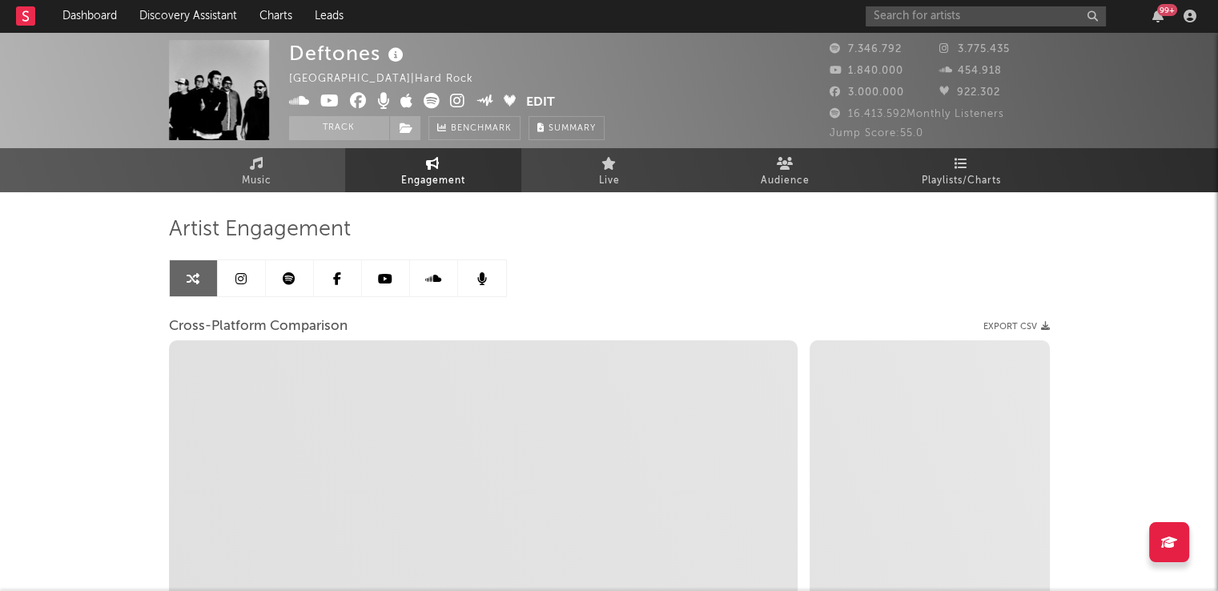
select select "1w"
click at [281, 274] on link at bounding box center [290, 278] width 48 height 36
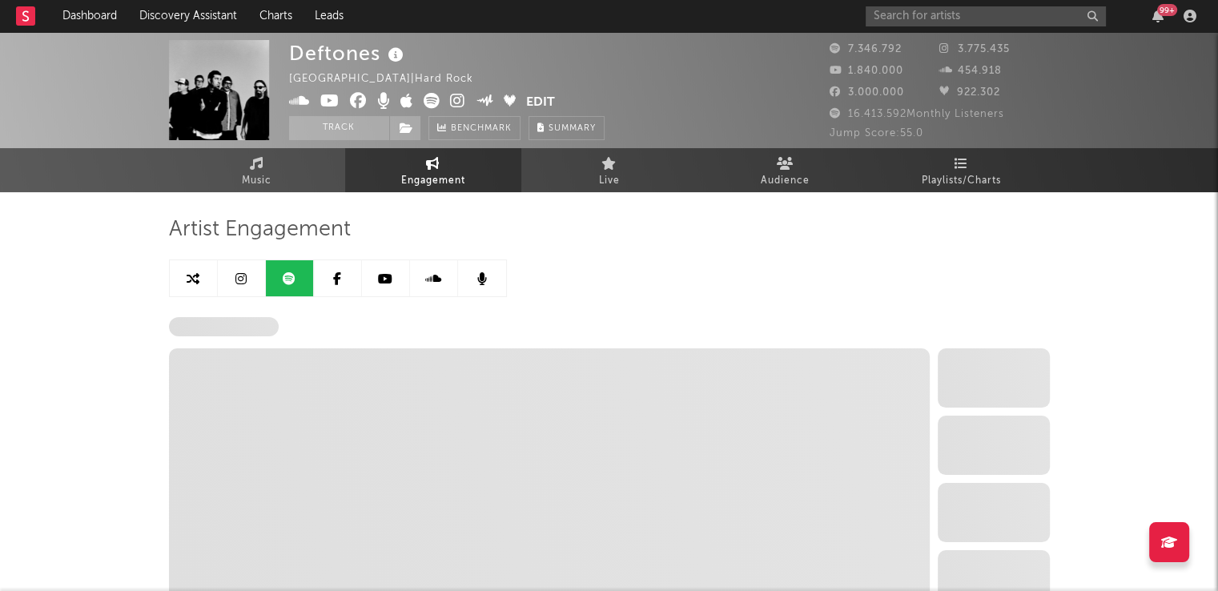
select select "6m"
select select "1w"
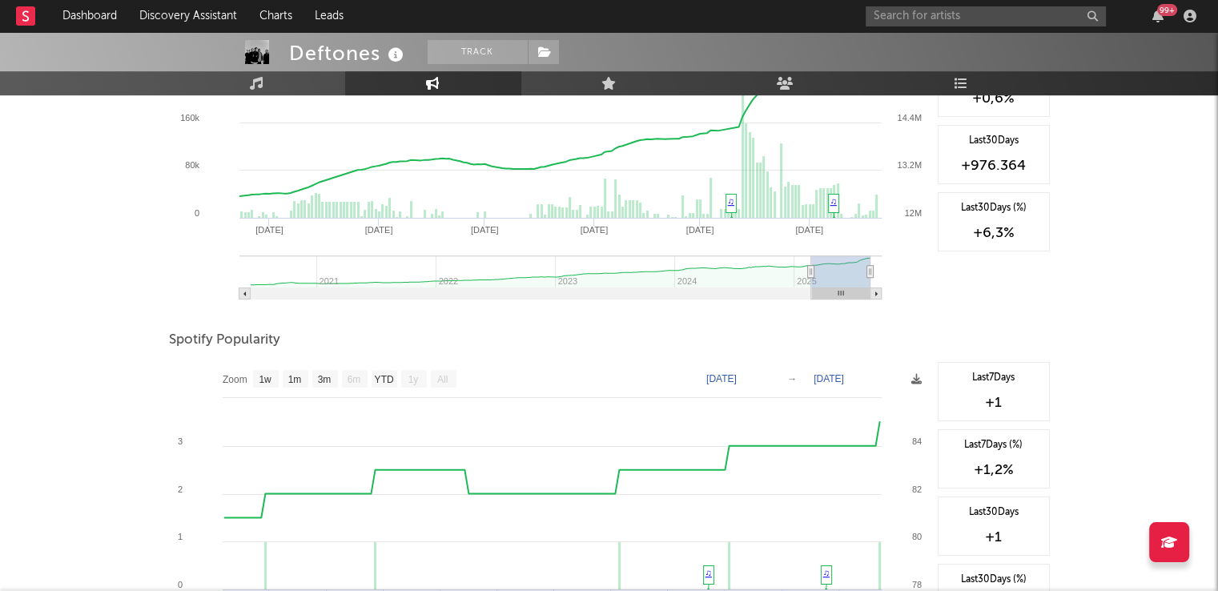
scroll to position [881, 0]
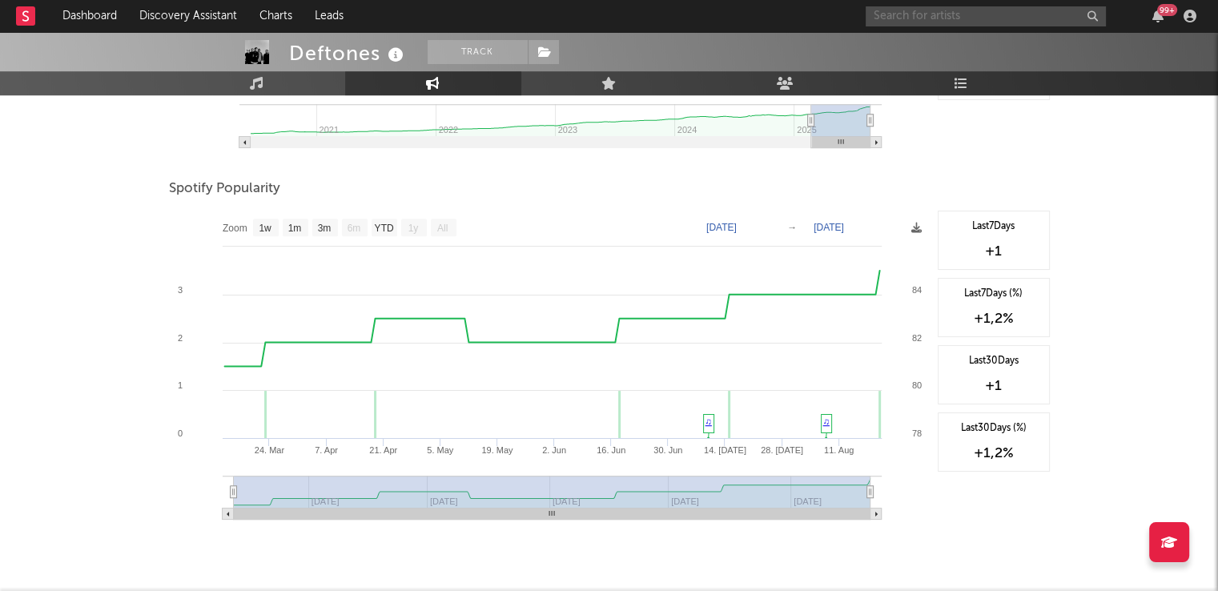
click at [895, 8] on input "text" at bounding box center [985, 16] width 240 height 20
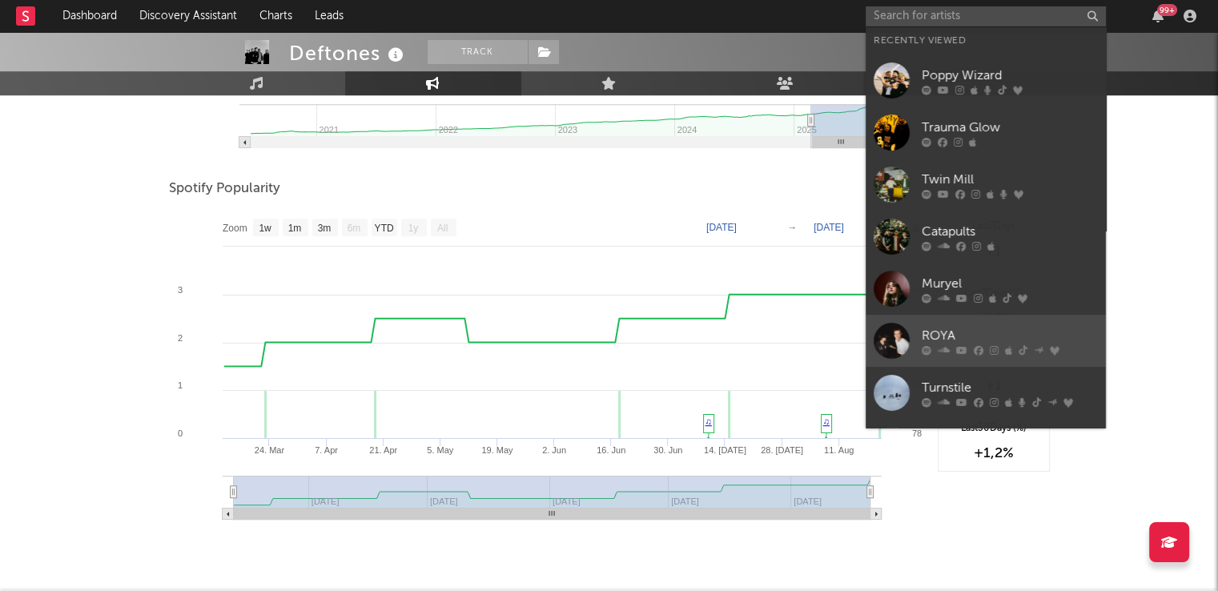
click at [887, 334] on div at bounding box center [891, 341] width 36 height 36
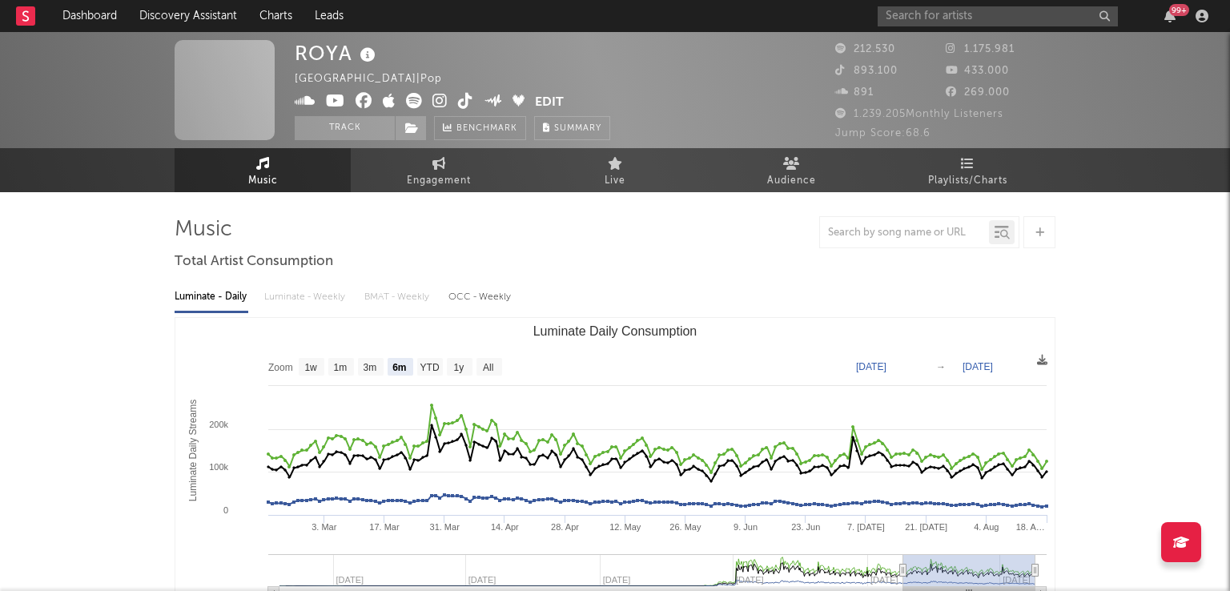
select select "6m"
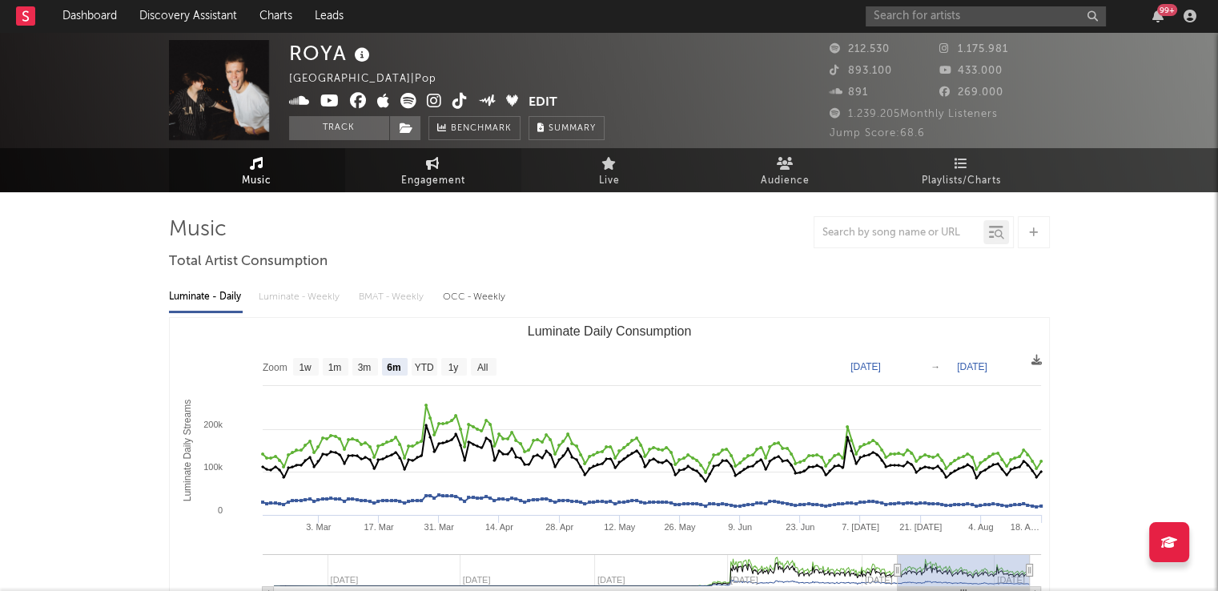
click at [438, 164] on icon at bounding box center [433, 163] width 14 height 13
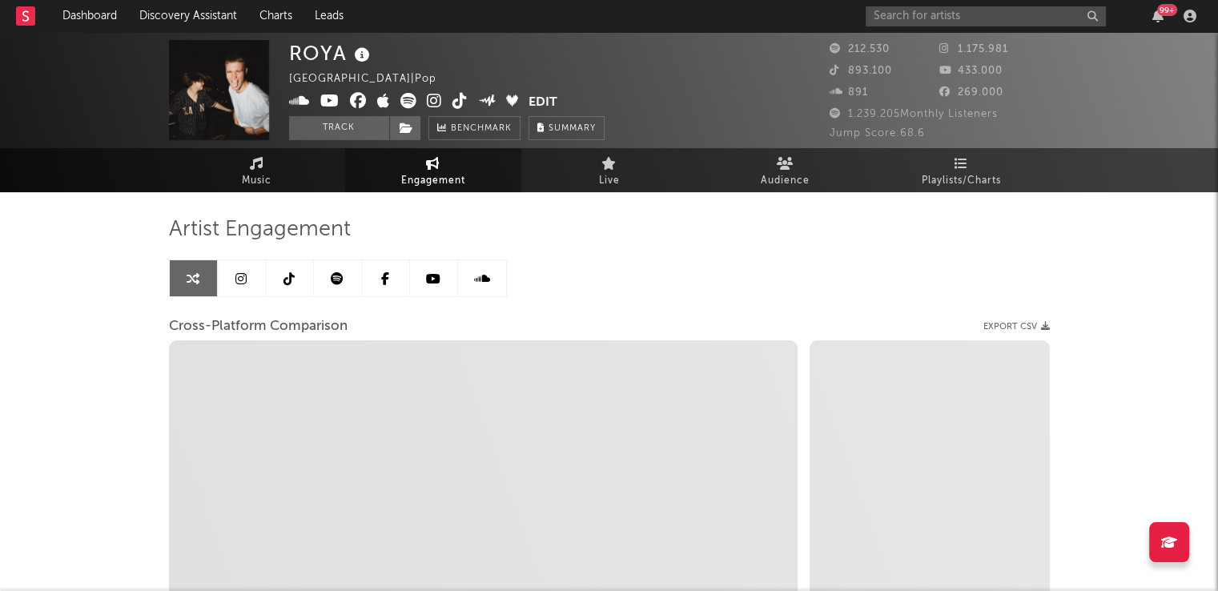
select select "1w"
select select "1m"
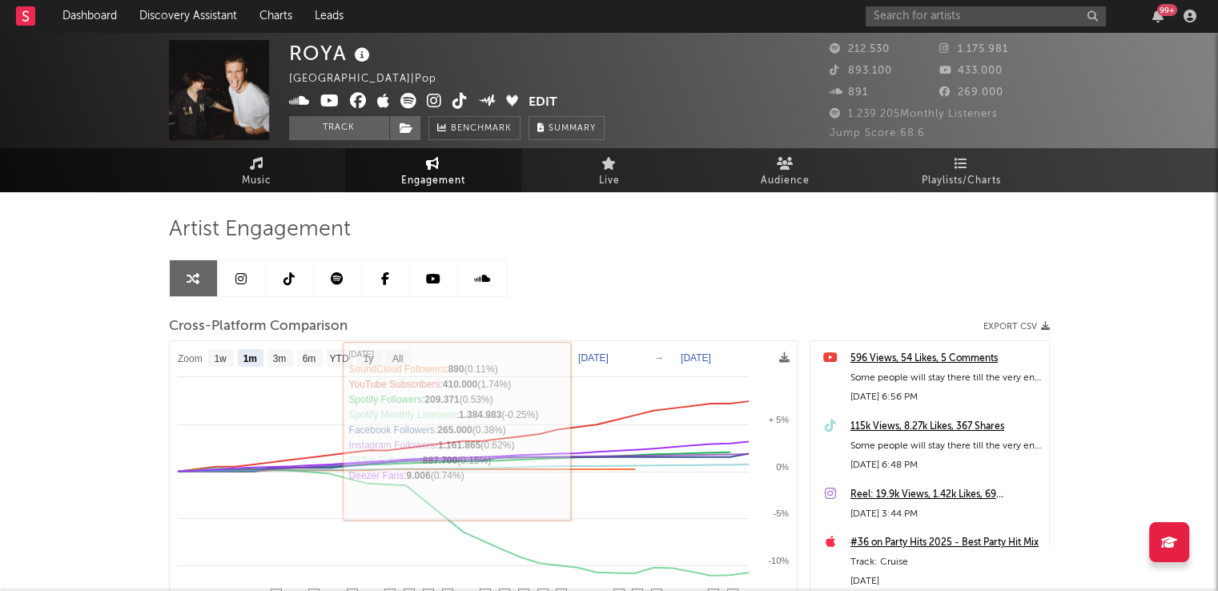
click at [330, 279] on link at bounding box center [338, 278] width 48 height 36
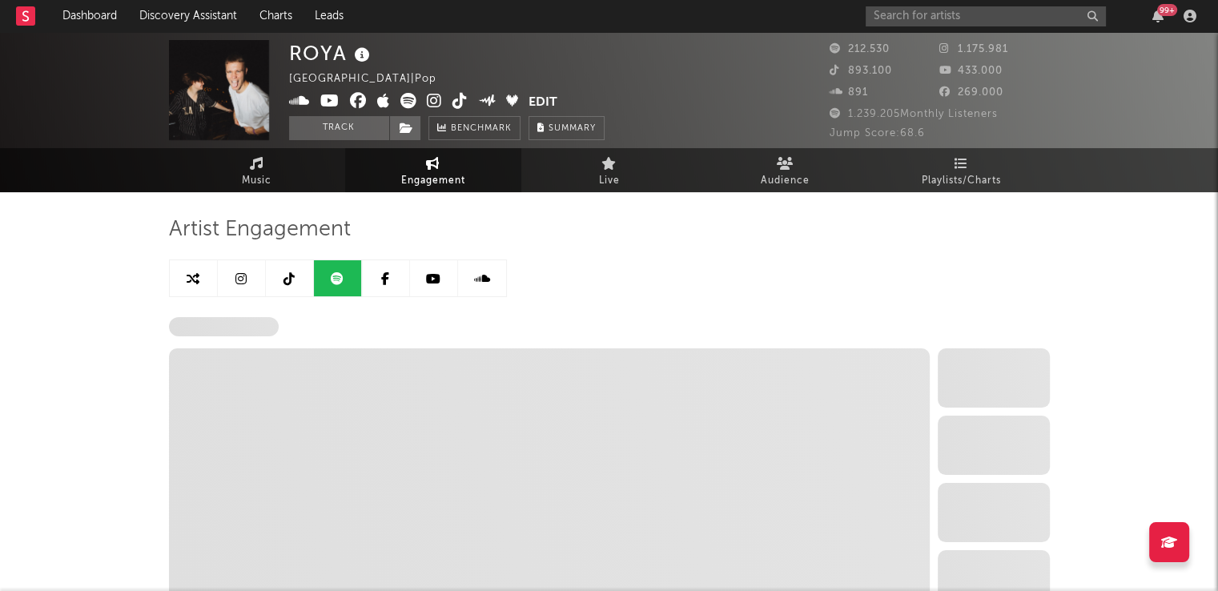
select select "6m"
select select "1w"
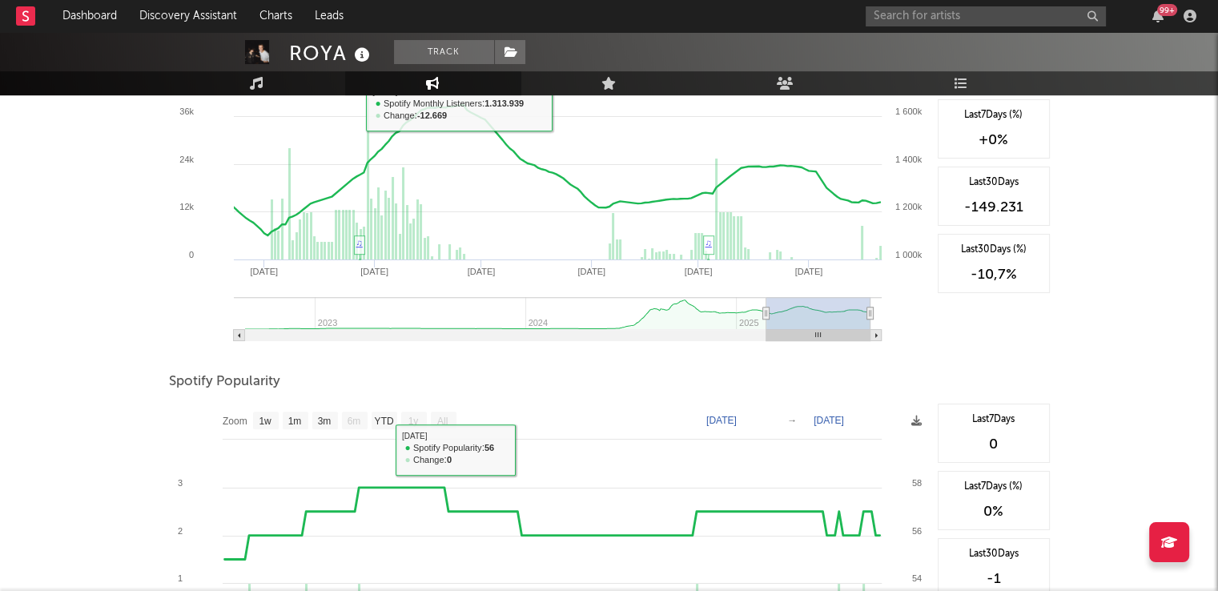
scroll to position [291, 0]
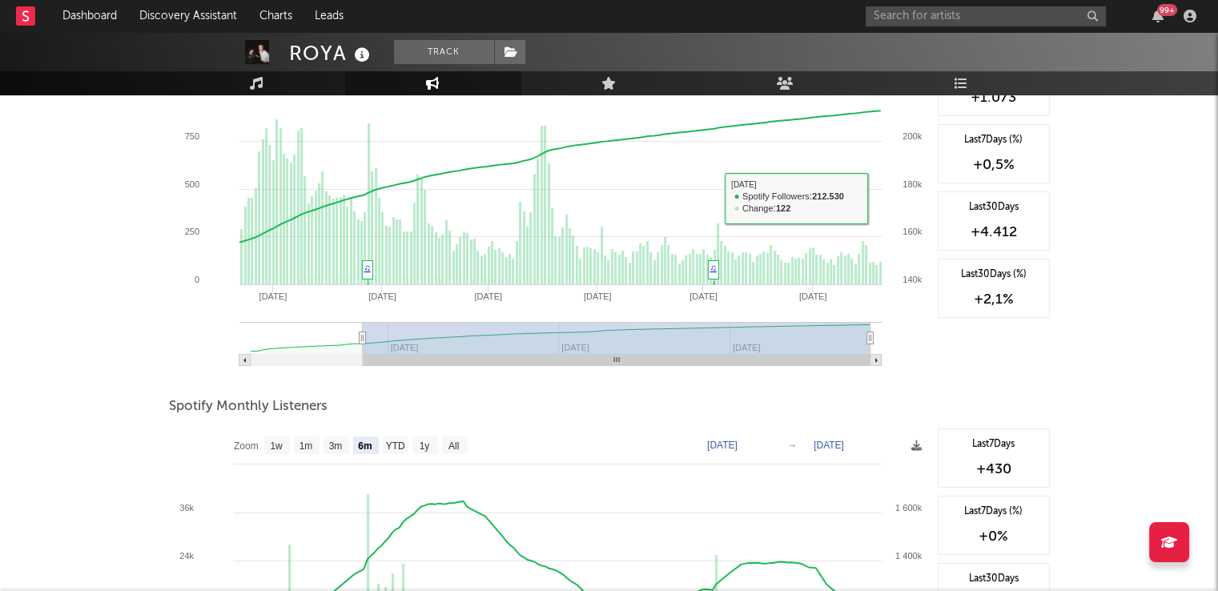
click at [961, 81] on icon at bounding box center [961, 83] width 14 height 13
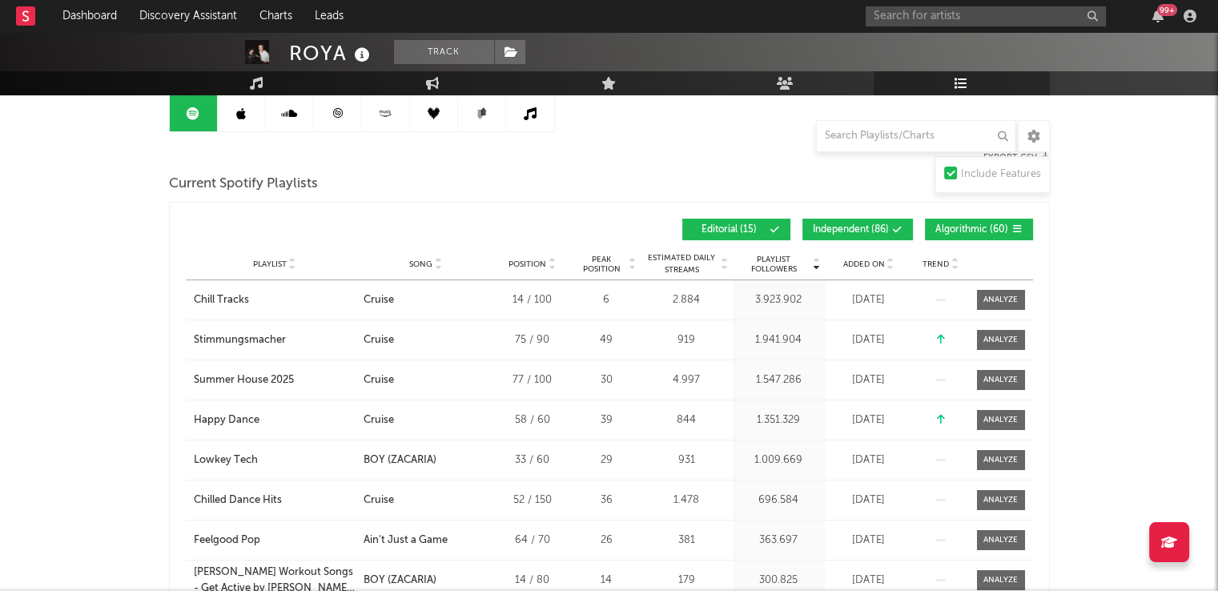
scroll to position [80, 0]
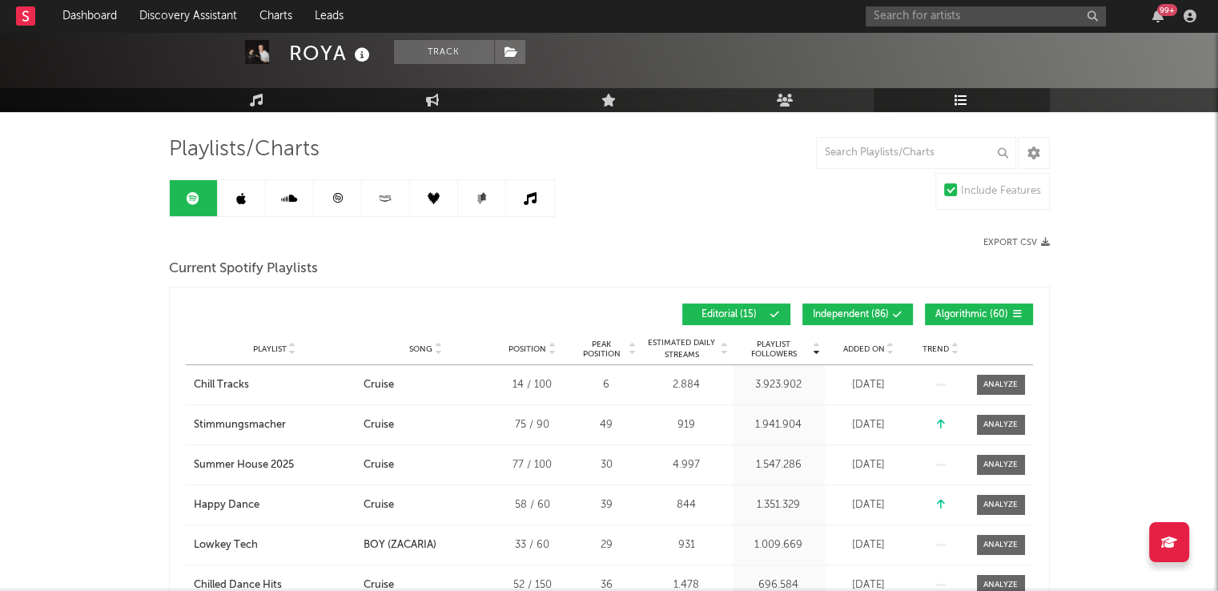
click at [859, 316] on span "Independent ( 86 )" at bounding box center [851, 315] width 76 height 10
click at [972, 314] on span "Algorithmic ( 60 )" at bounding box center [972, 315] width 74 height 10
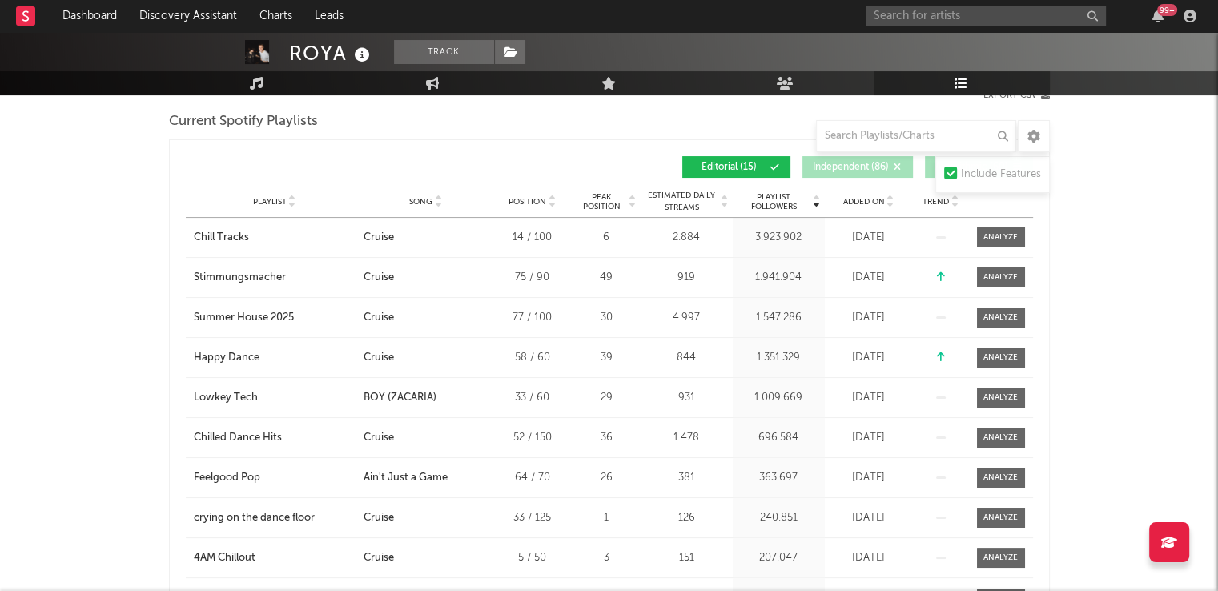
scroll to position [0, 0]
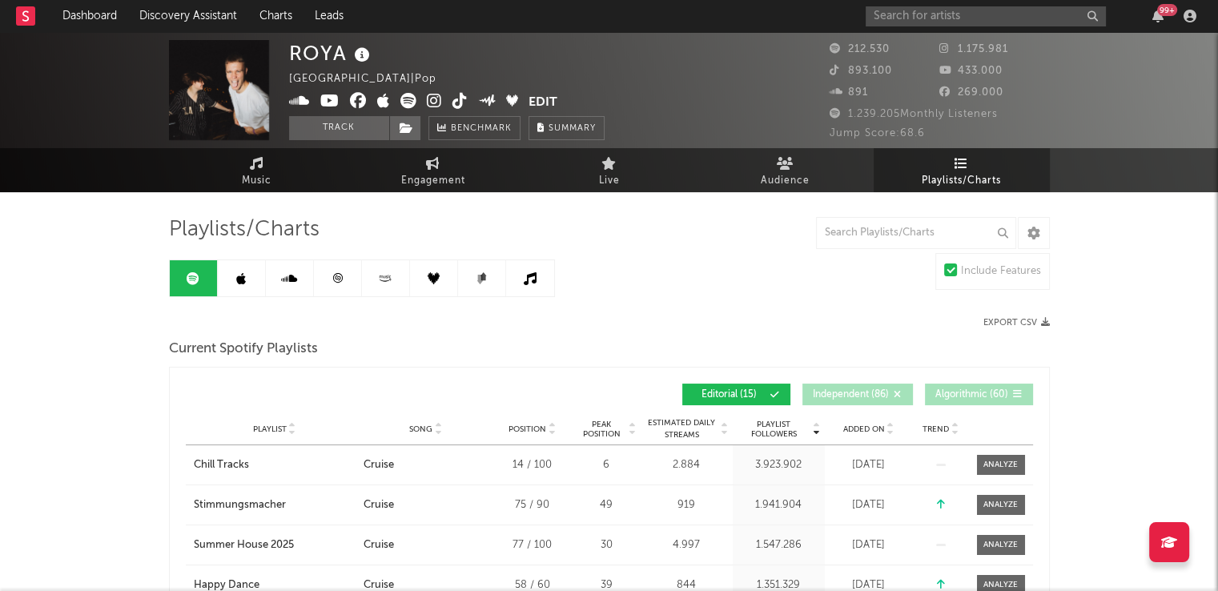
click at [251, 275] on link at bounding box center [242, 278] width 48 height 36
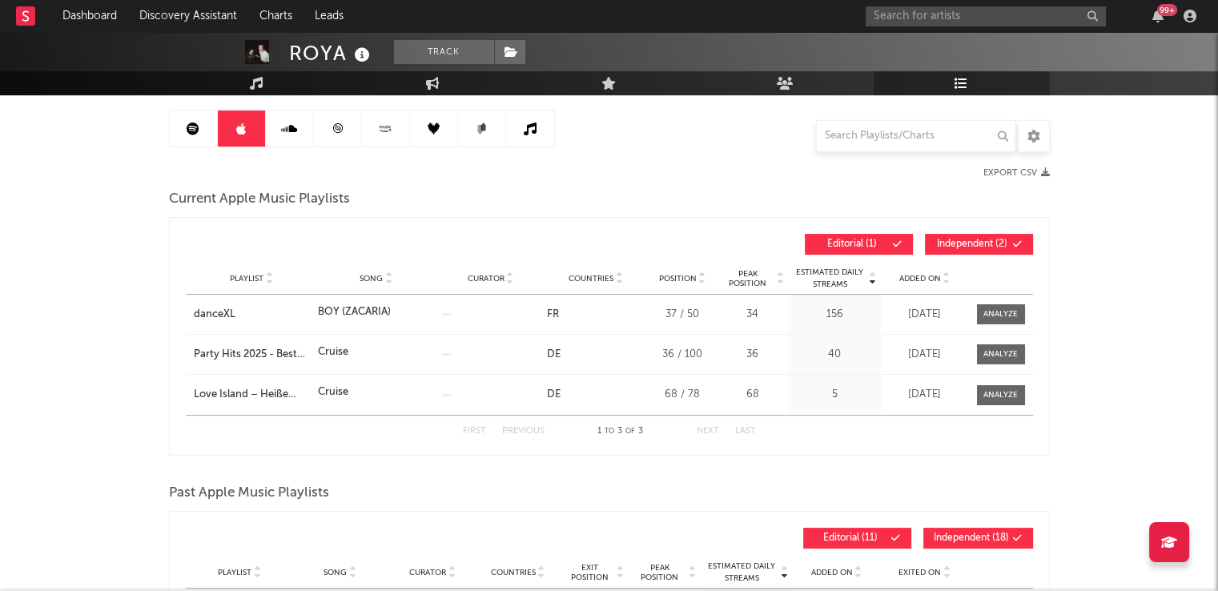
scroll to position [160, 0]
